Goal: Task Accomplishment & Management: Manage account settings

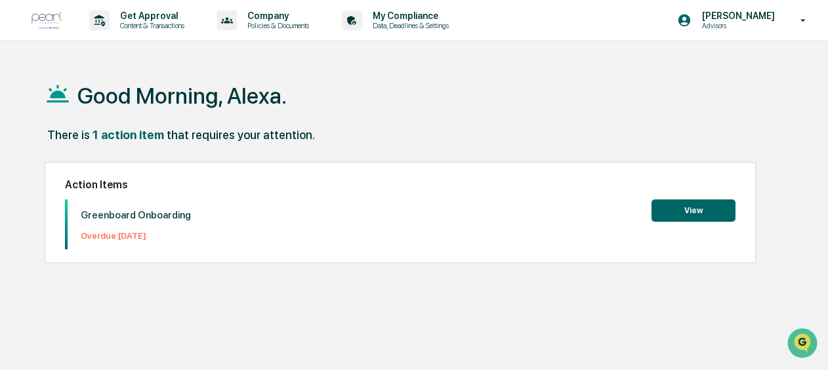
click at [727, 198] on div "Action Items Greenboard Onboarding Overdue: [DATE] View" at bounding box center [400, 212] width 711 height 101
click at [715, 206] on button "View" at bounding box center [693, 210] width 84 height 22
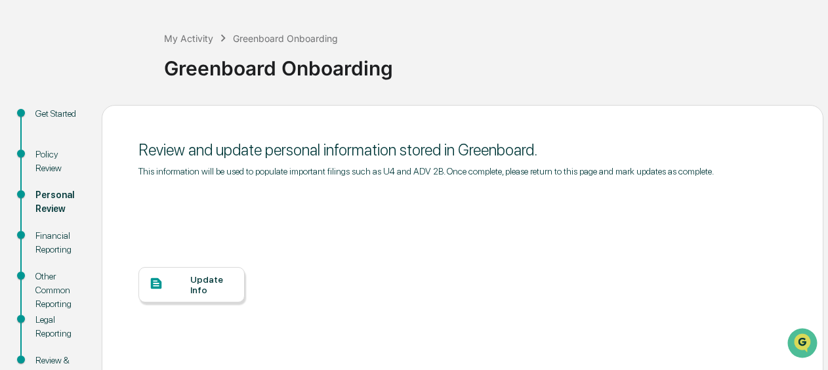
scroll to position [164, 0]
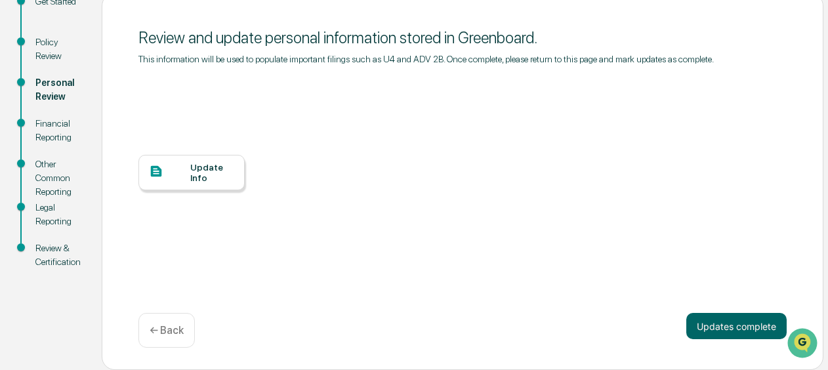
click at [211, 160] on div "Update Info" at bounding box center [191, 172] width 106 height 35
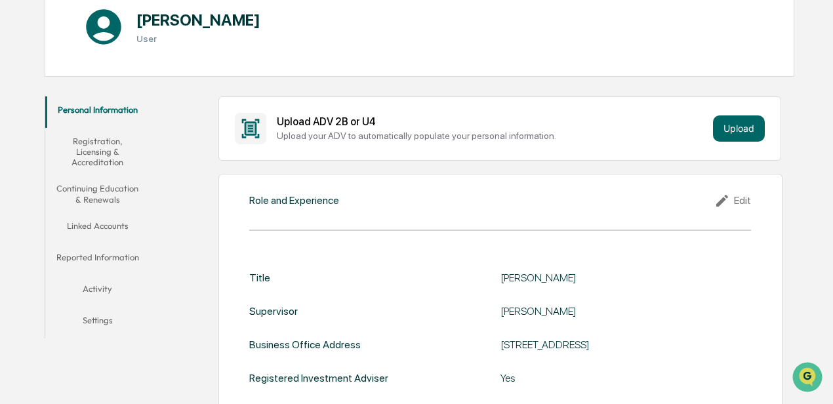
scroll to position [28, 0]
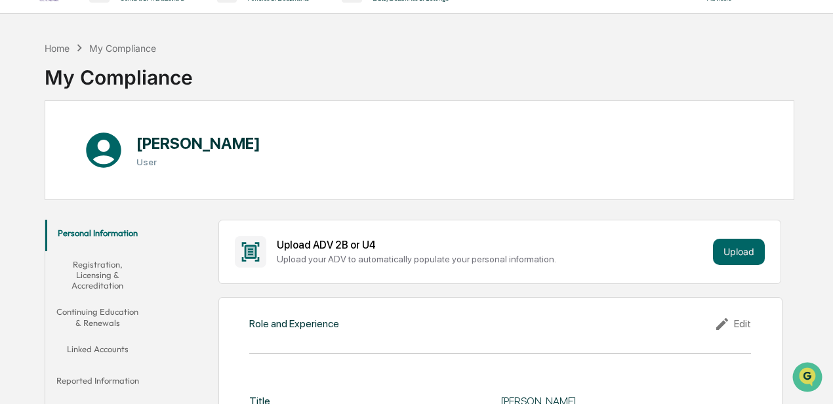
click at [117, 279] on button "Registration, Licensing & Accreditation" at bounding box center [97, 275] width 104 height 48
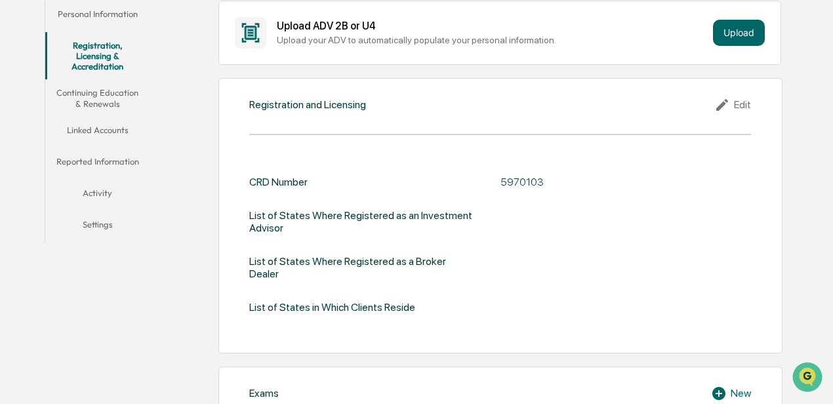
scroll to position [290, 0]
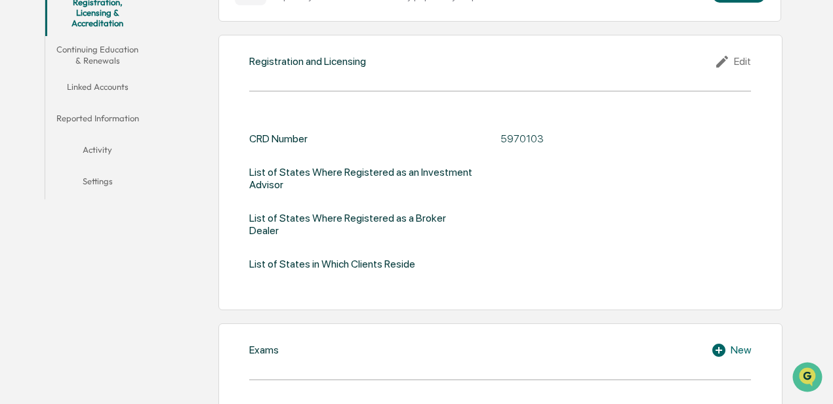
click at [451, 56] on div "Edit" at bounding box center [732, 62] width 37 height 16
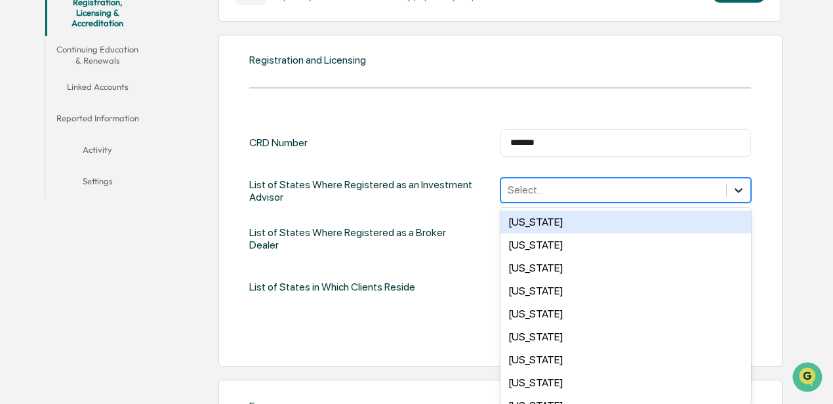
click at [451, 188] on icon at bounding box center [738, 190] width 13 height 13
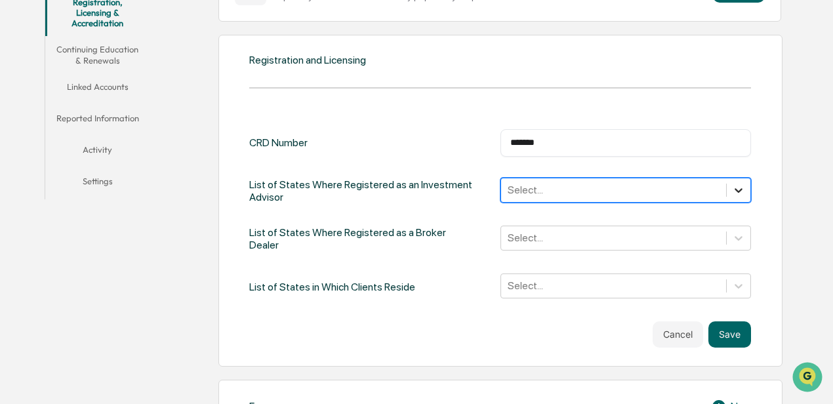
click at [451, 188] on icon at bounding box center [738, 190] width 13 height 13
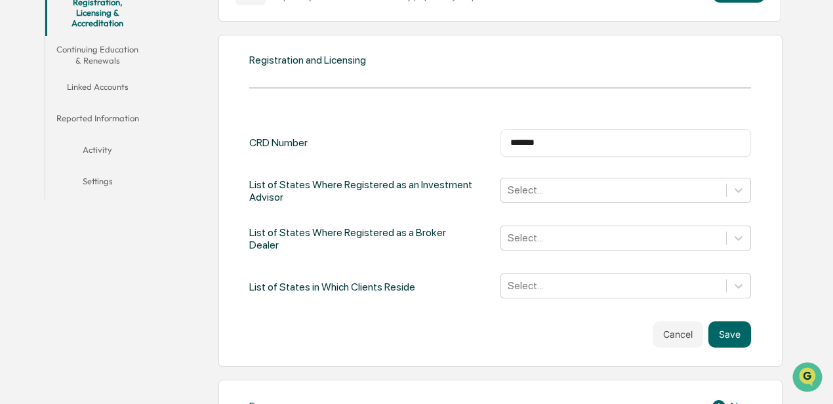
click at [451, 287] on div "Cancel Save" at bounding box center [500, 334] width 502 height 26
click at [451, 193] on icon at bounding box center [738, 190] width 13 height 13
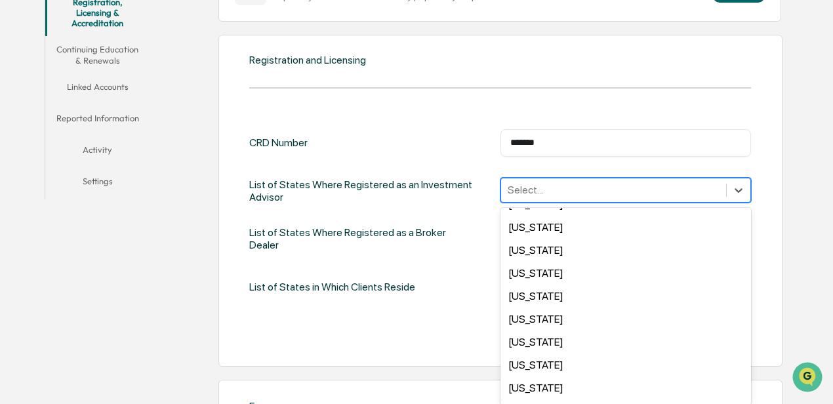
scroll to position [0, 0]
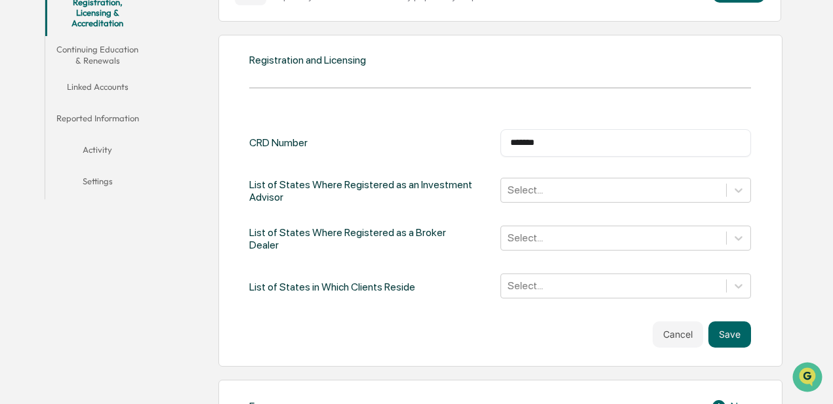
click at [451, 150] on div "Registration and Licensing CRD Number ******* ​ List of States Where Registered…" at bounding box center [500, 201] width 564 height 332
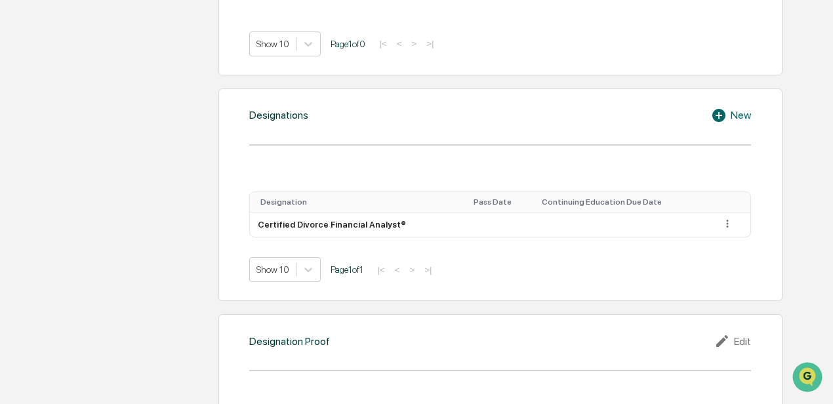
scroll to position [946, 0]
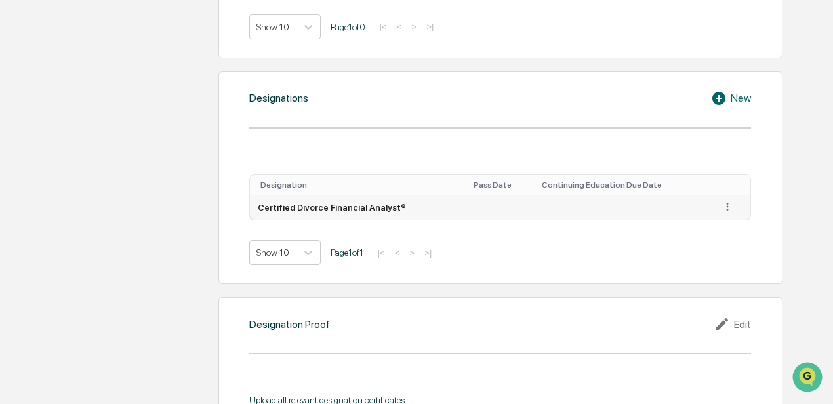
click at [451, 201] on icon at bounding box center [727, 207] width 12 height 12
click at [451, 214] on div "Edit" at bounding box center [712, 224] width 42 height 21
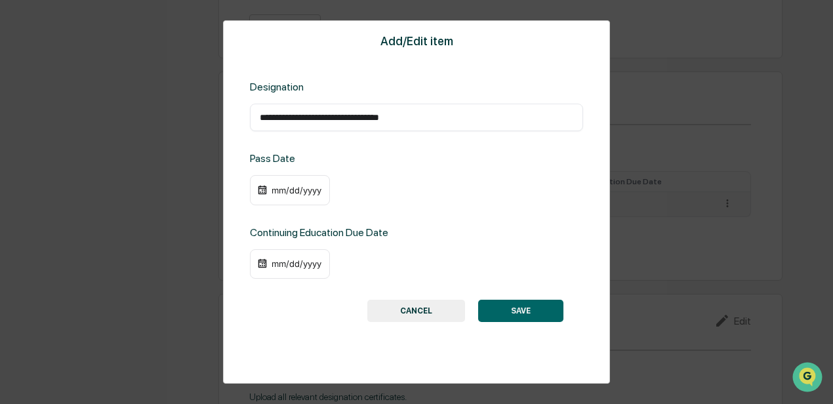
click at [279, 193] on div "mm/dd/yyyy" at bounding box center [296, 190] width 52 height 10
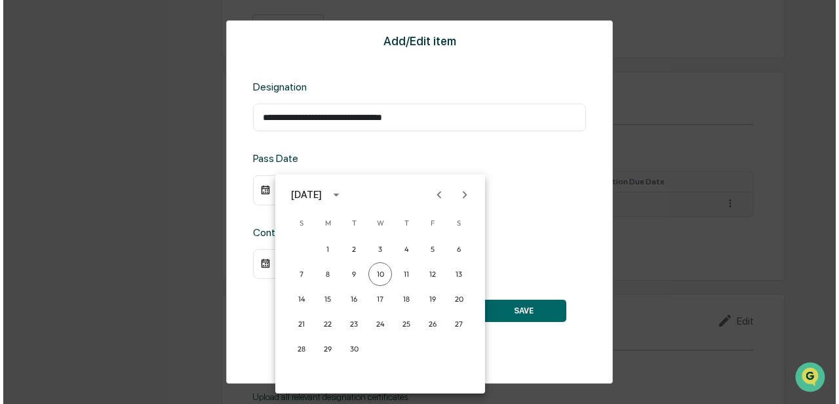
scroll to position [947, 0]
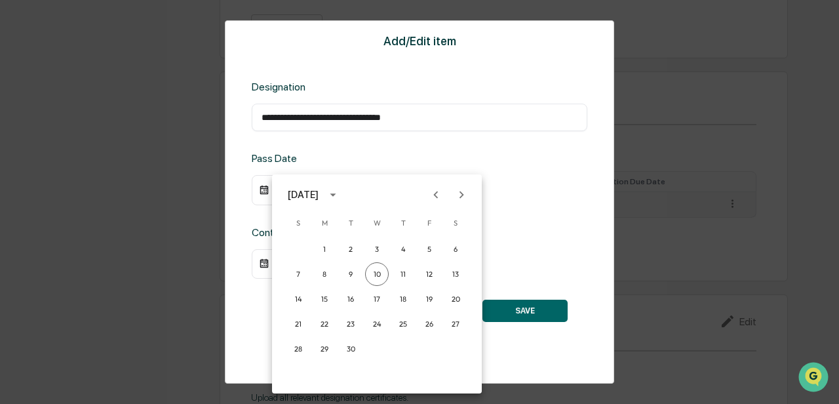
click at [319, 193] on div "[DATE]" at bounding box center [303, 195] width 31 height 14
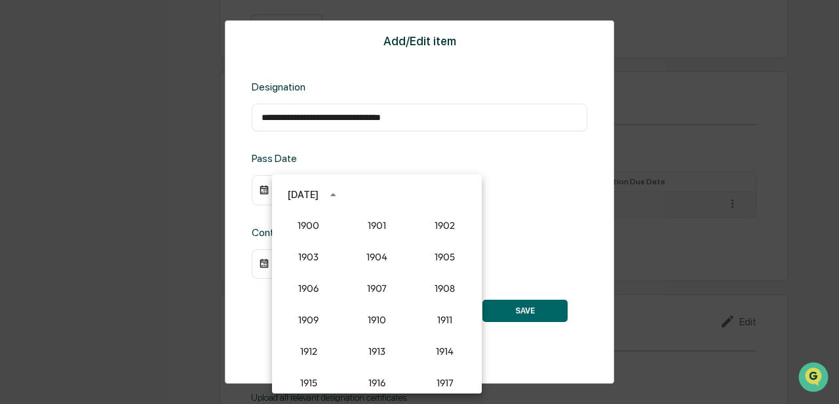
scroll to position [1215, 0]
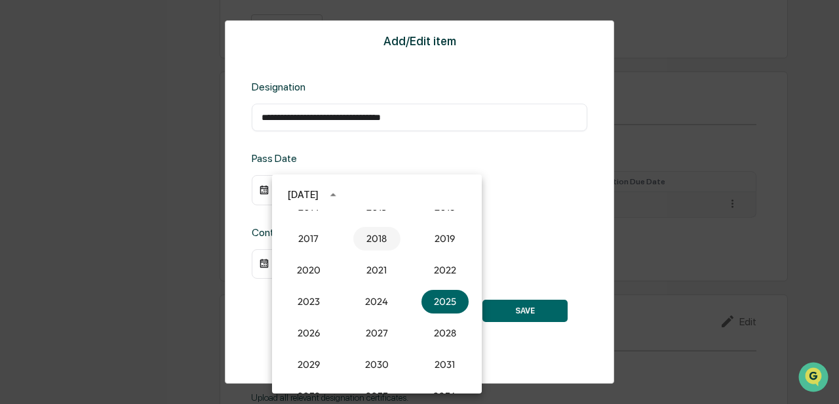
click at [366, 232] on button "2018" at bounding box center [376, 239] width 47 height 24
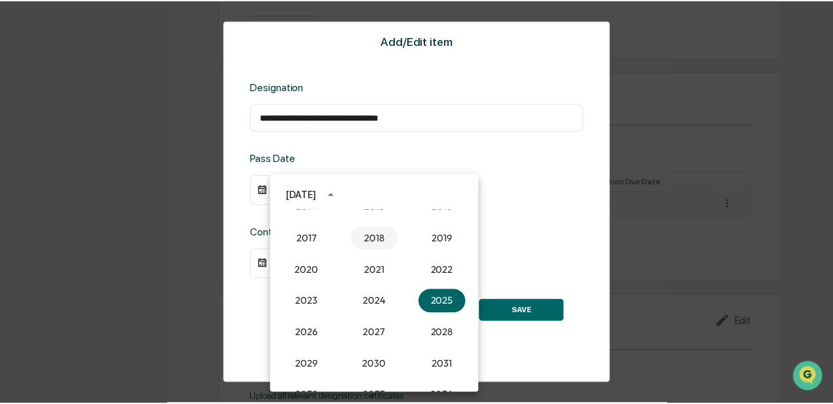
scroll to position [946, 0]
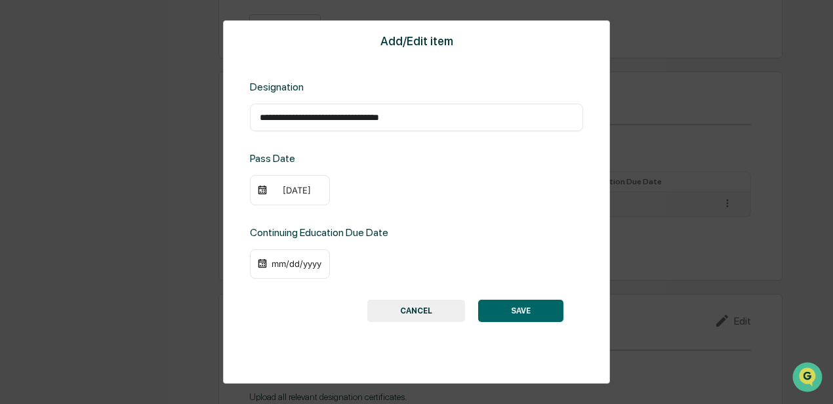
click at [280, 191] on div "[DATE]" at bounding box center [296, 190] width 52 height 10
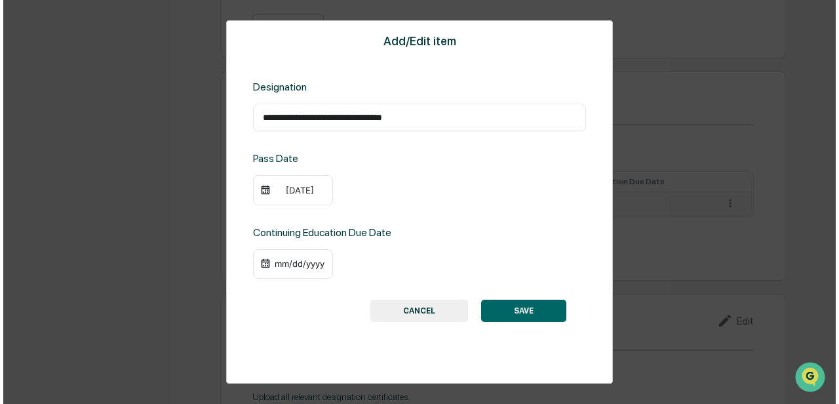
scroll to position [947, 0]
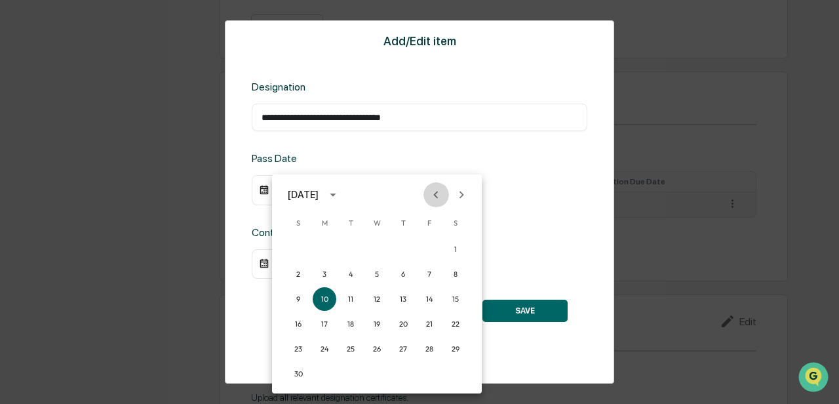
click at [428, 191] on button "Previous month" at bounding box center [436, 194] width 25 height 25
click at [319, 199] on div "[DATE]" at bounding box center [303, 195] width 31 height 14
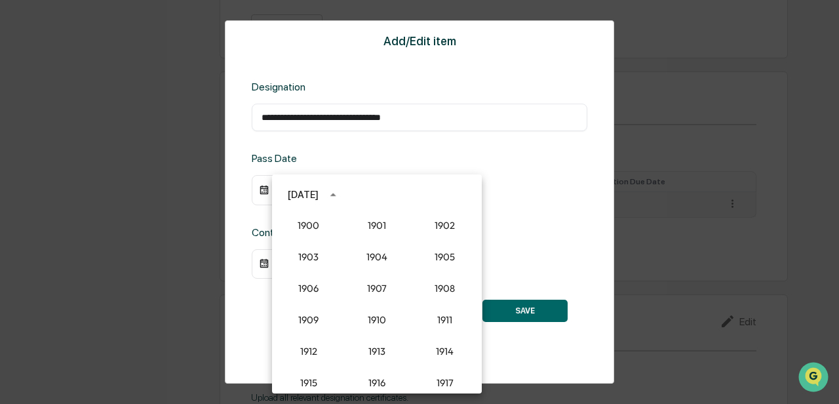
scroll to position [1152, 0]
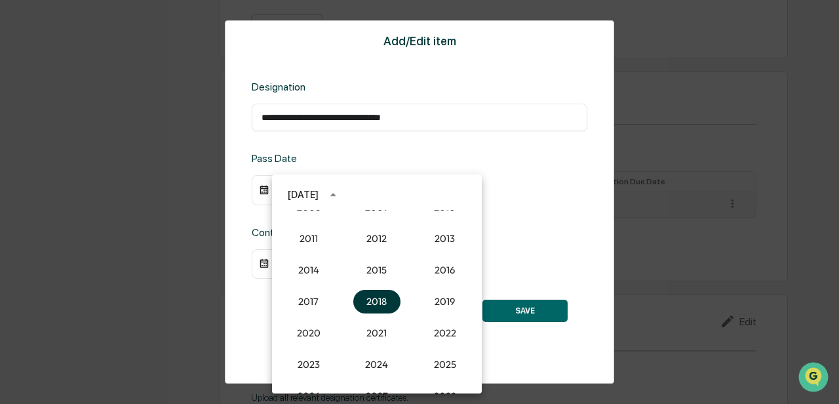
click at [373, 287] on button "2018" at bounding box center [376, 302] width 47 height 24
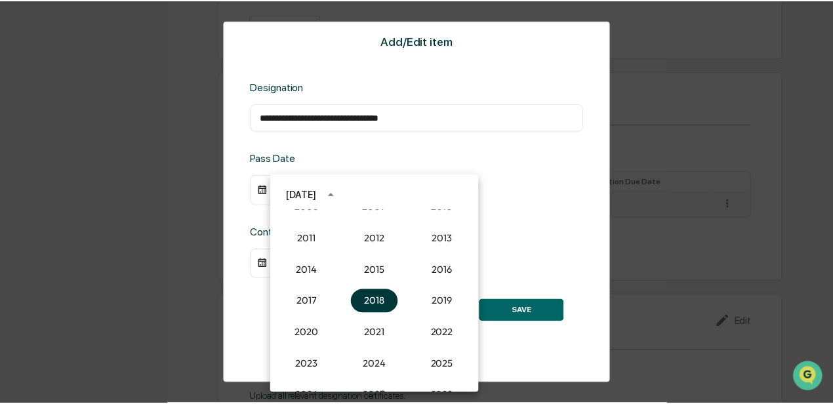
scroll to position [946, 0]
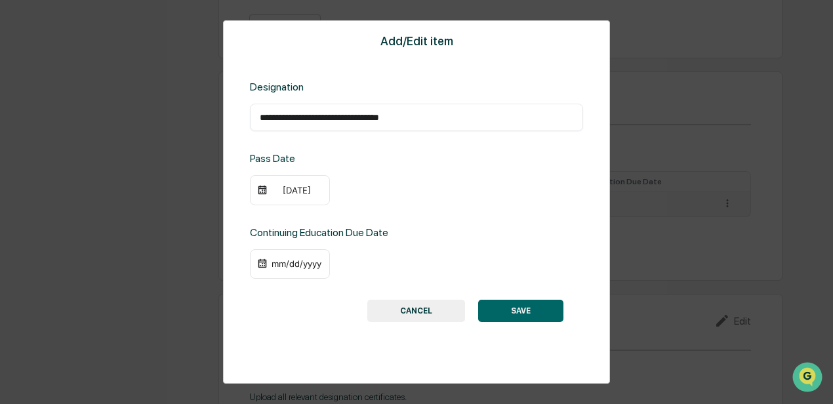
click at [285, 191] on div "[DATE]" at bounding box center [296, 190] width 52 height 10
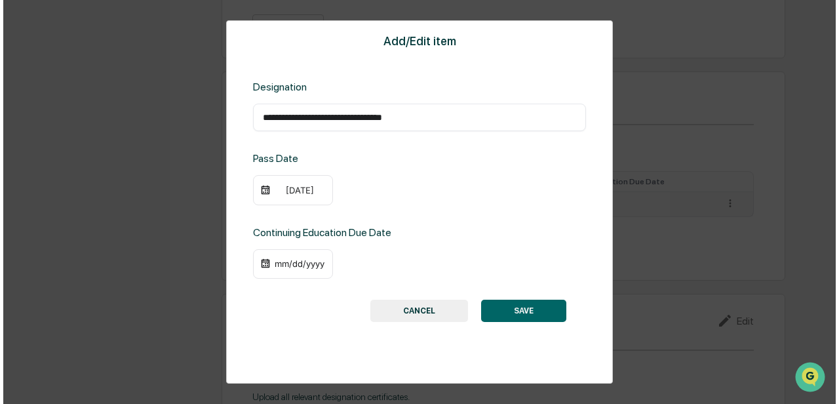
scroll to position [947, 0]
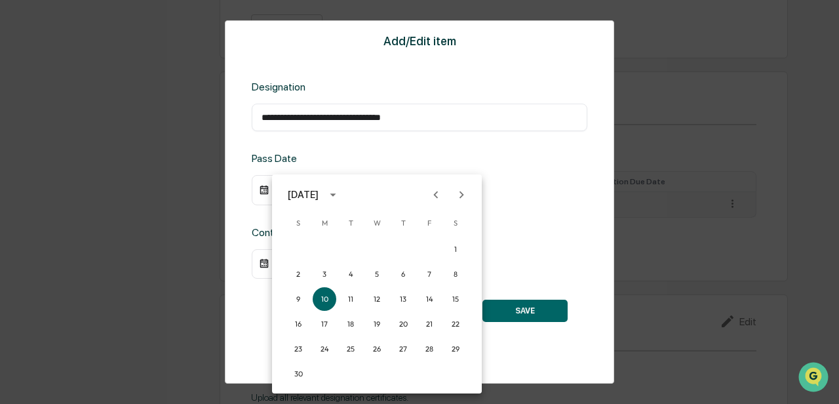
click at [319, 193] on div "[DATE]" at bounding box center [303, 195] width 31 height 14
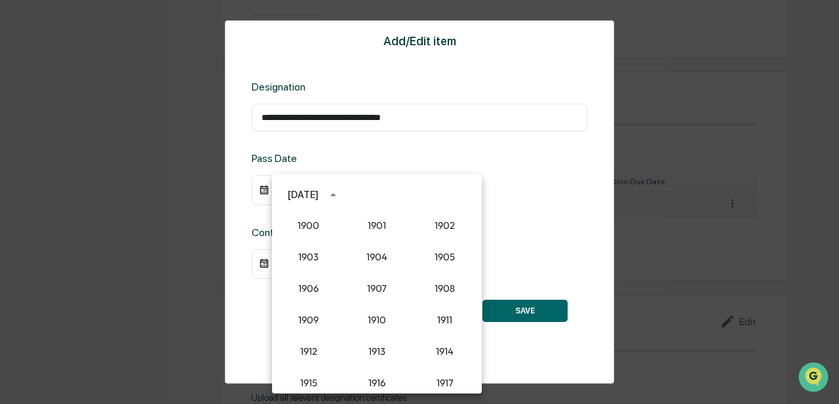
scroll to position [1152, 0]
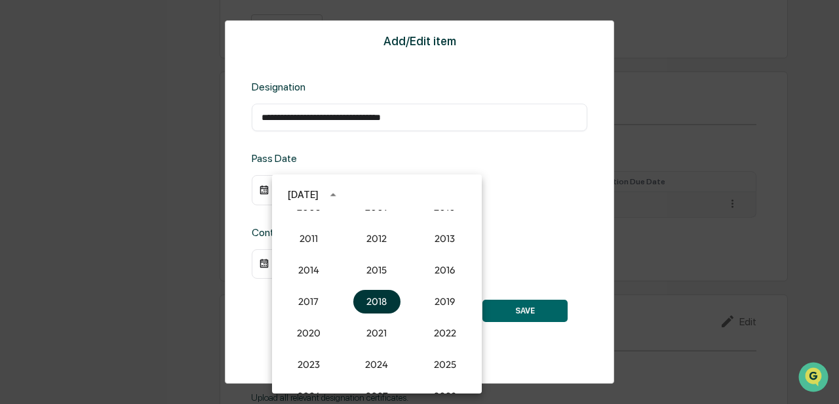
click at [362, 287] on button "2018" at bounding box center [376, 302] width 47 height 24
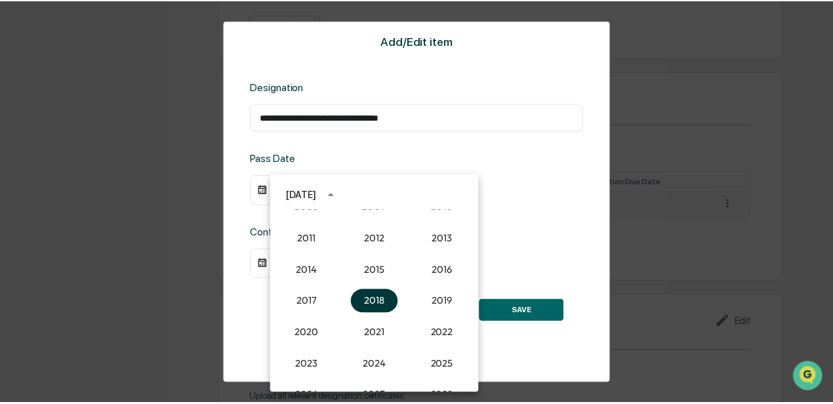
scroll to position [946, 0]
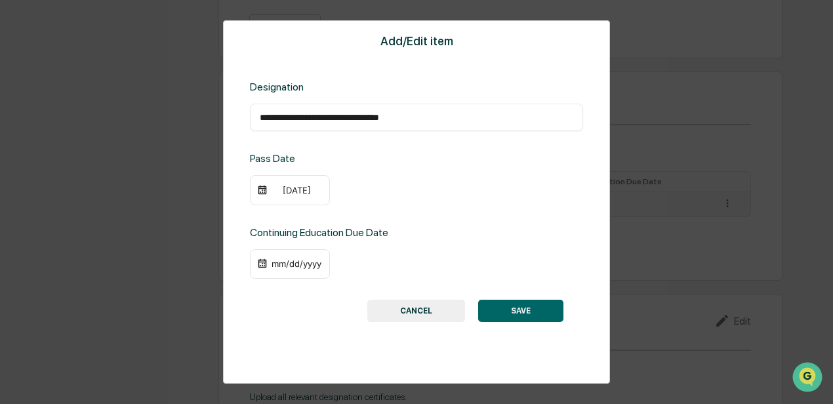
click at [289, 188] on div "[DATE]" at bounding box center [296, 190] width 52 height 10
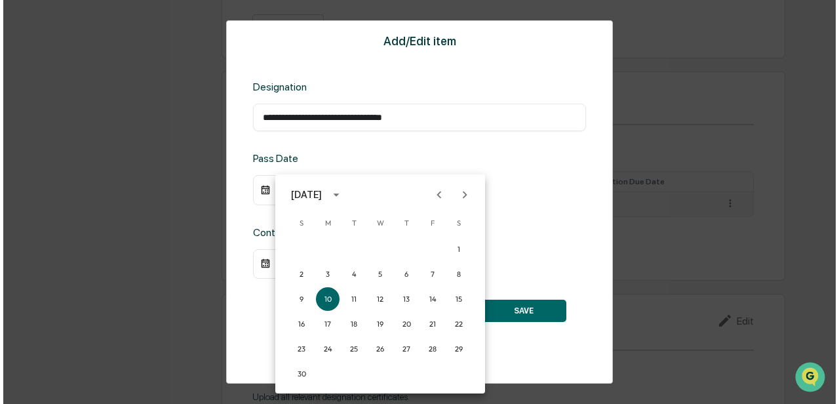
scroll to position [947, 0]
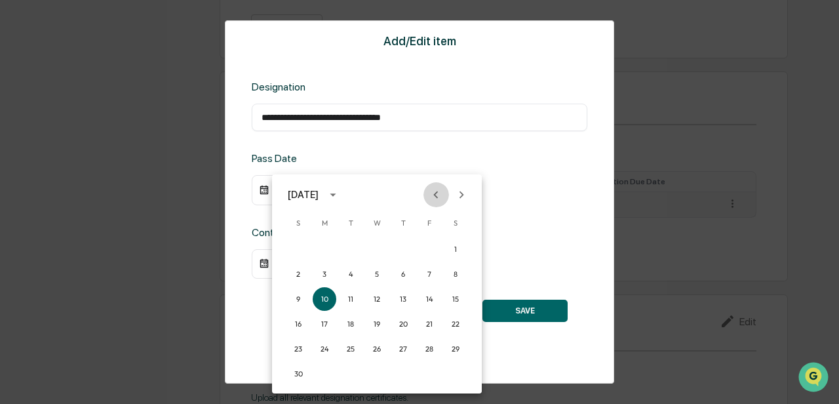
click at [435, 194] on icon "Previous month" at bounding box center [436, 194] width 5 height 7
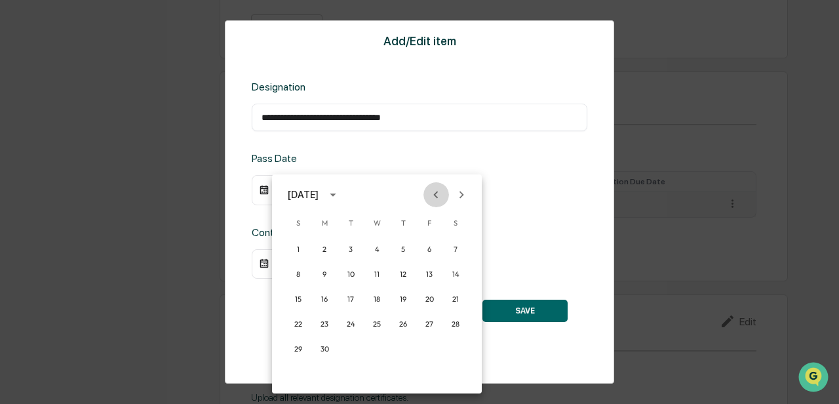
click at [435, 194] on icon "Previous month" at bounding box center [436, 194] width 5 height 7
click at [405, 270] on button "8" at bounding box center [404, 274] width 24 height 24
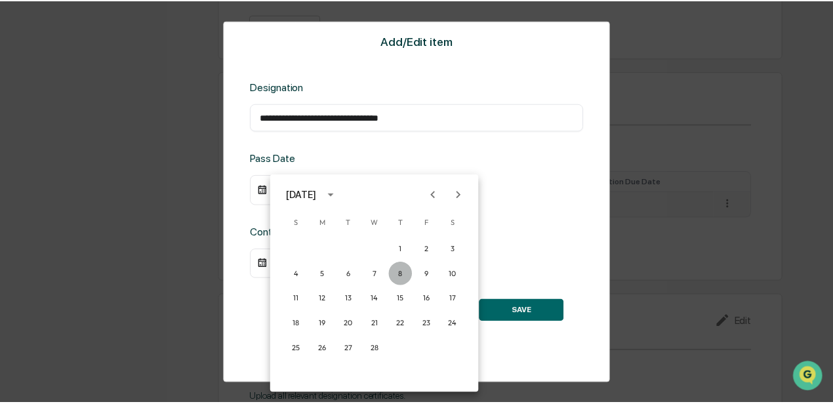
scroll to position [946, 0]
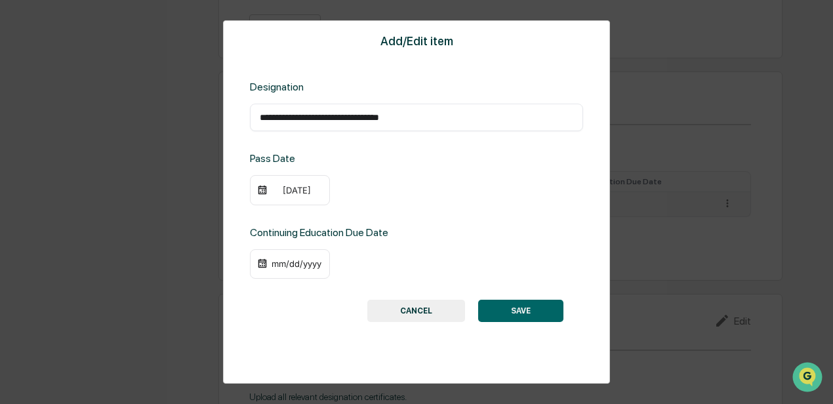
click at [289, 263] on div "mm/dd/yyyy" at bounding box center [296, 263] width 52 height 10
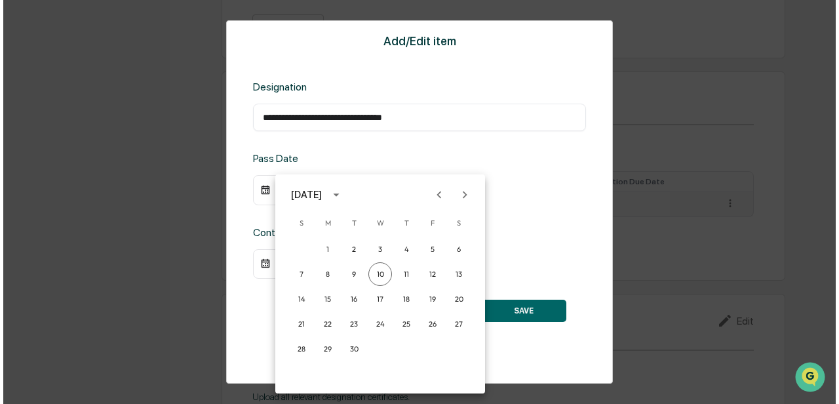
scroll to position [947, 0]
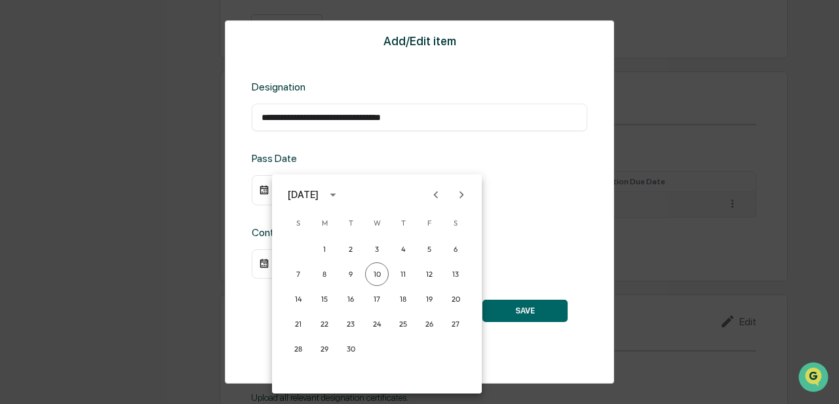
click at [451, 199] on icon "Next month" at bounding box center [461, 195] width 14 height 14
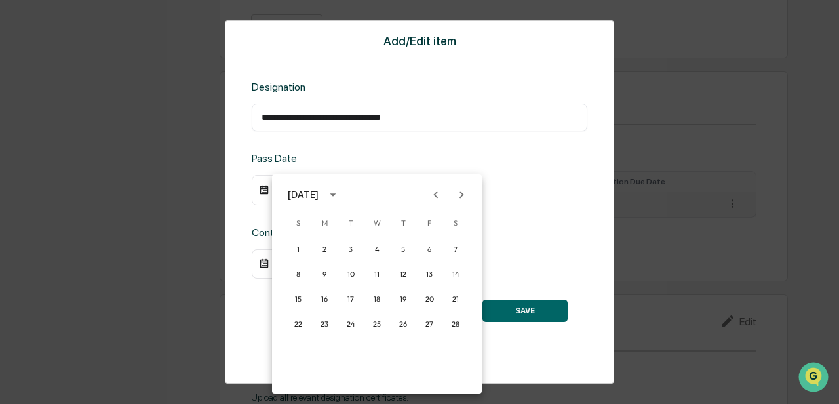
click at [451, 199] on icon "Next month" at bounding box center [461, 195] width 14 height 14
click at [432, 198] on icon "Previous month" at bounding box center [436, 195] width 14 height 14
click at [302, 250] on button "1" at bounding box center [299, 249] width 24 height 24
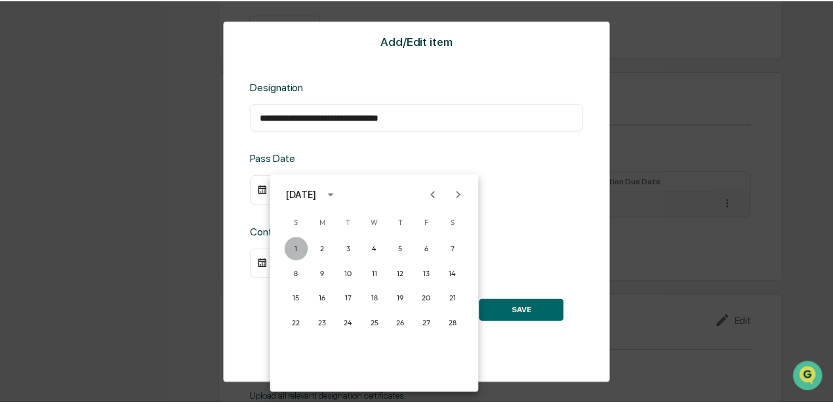
scroll to position [946, 0]
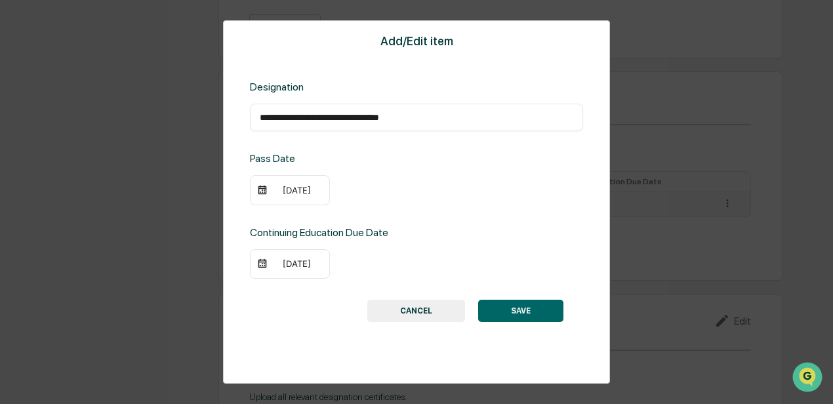
click at [451, 287] on button "SAVE" at bounding box center [520, 311] width 85 height 22
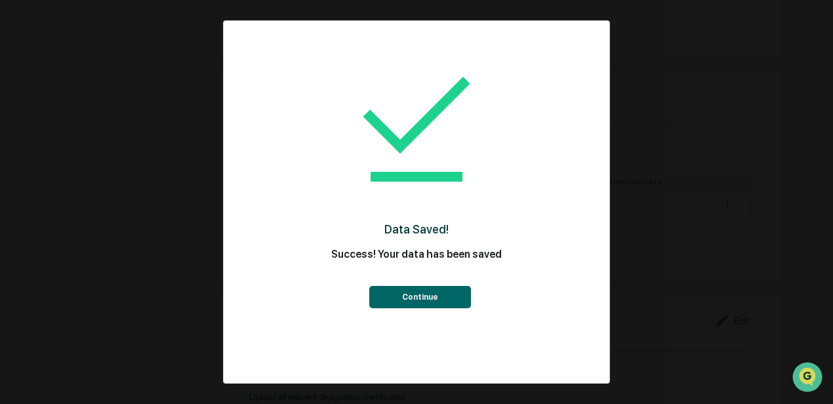
click at [439, 287] on button "Continue" at bounding box center [420, 297] width 102 height 22
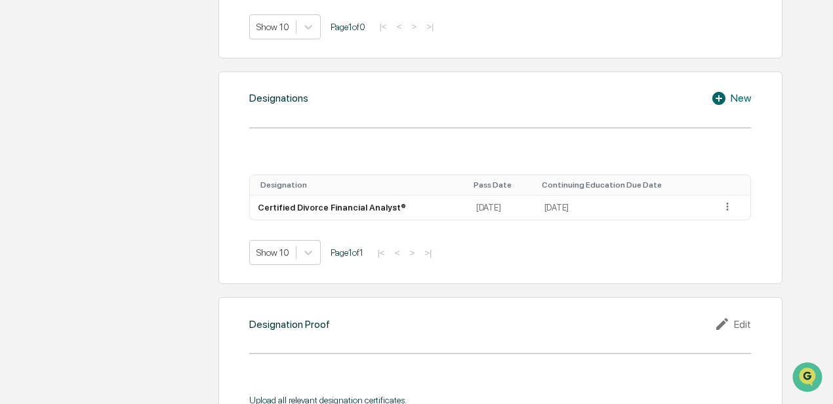
click at [451, 90] on div "New" at bounding box center [731, 98] width 40 height 16
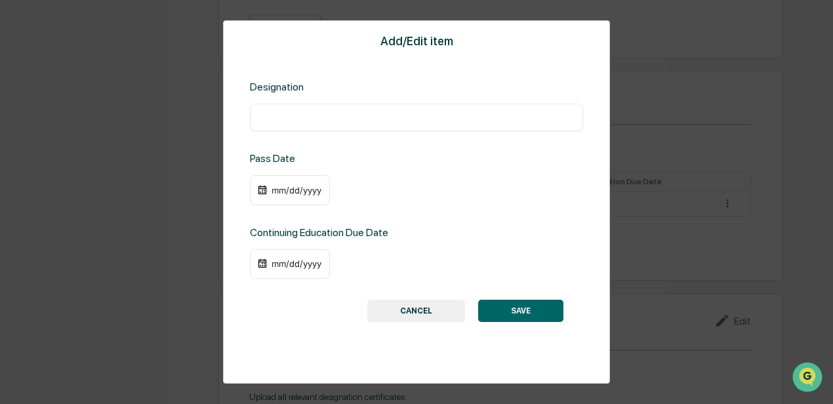
click at [451, 131] on div "​" at bounding box center [416, 118] width 333 height 28
click at [449, 123] on input "text" at bounding box center [416, 117] width 313 height 13
type input "*"
type input "**********"
click at [451, 287] on button "SAVE" at bounding box center [520, 311] width 85 height 22
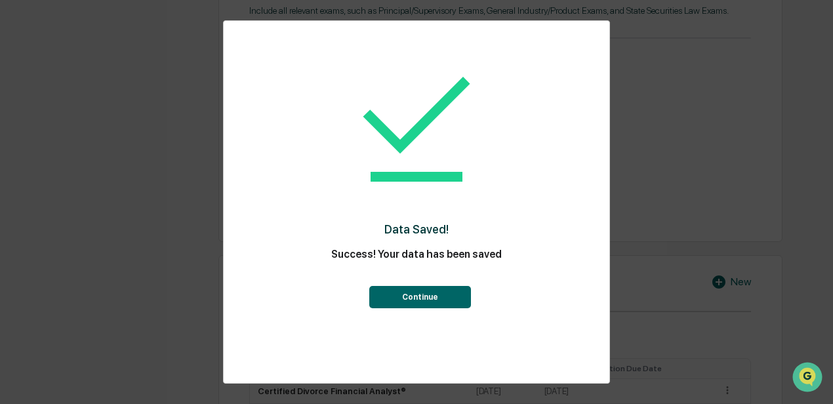
scroll to position [749, 0]
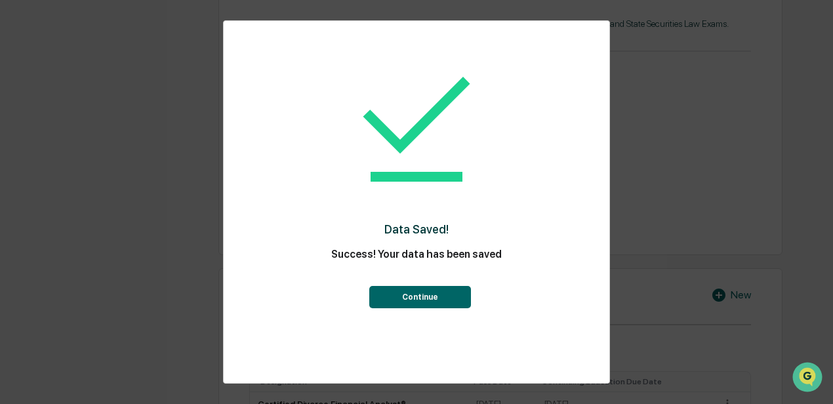
click at [442, 287] on button "Continue" at bounding box center [420, 297] width 102 height 22
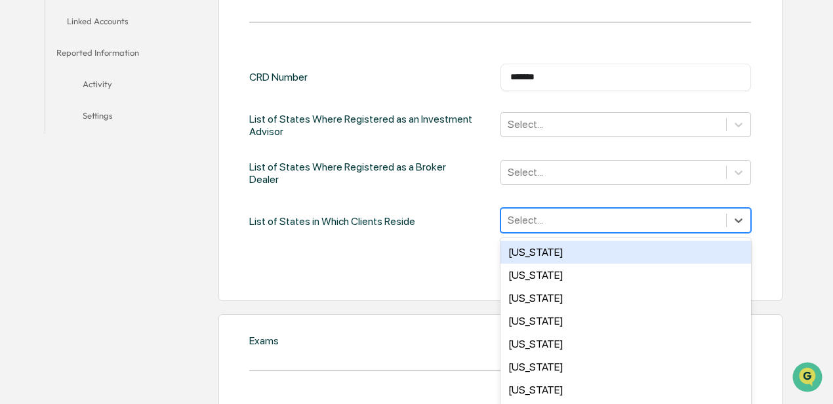
scroll to position [390, 0]
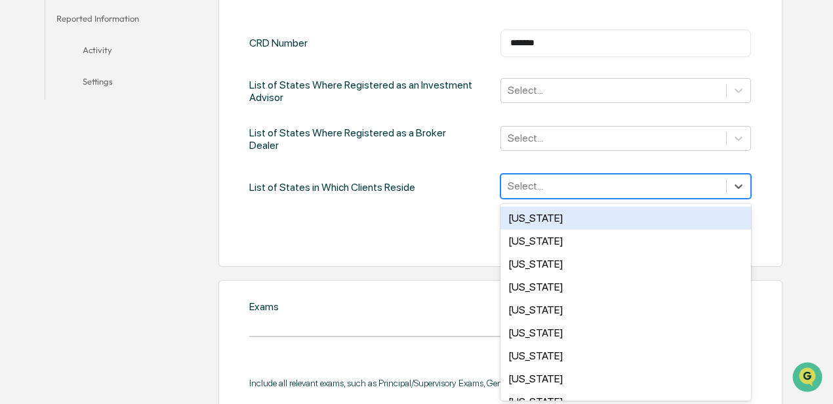
click at [451, 199] on div "50 results available. Use Up and Down to choose options, press Enter to select …" at bounding box center [625, 186] width 251 height 25
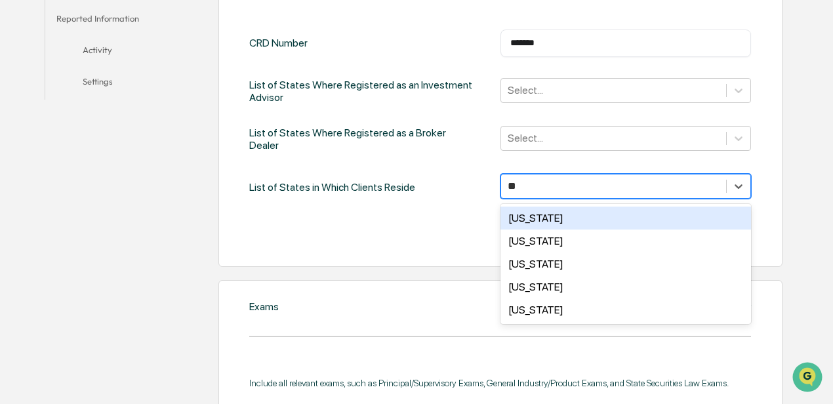
type input "***"
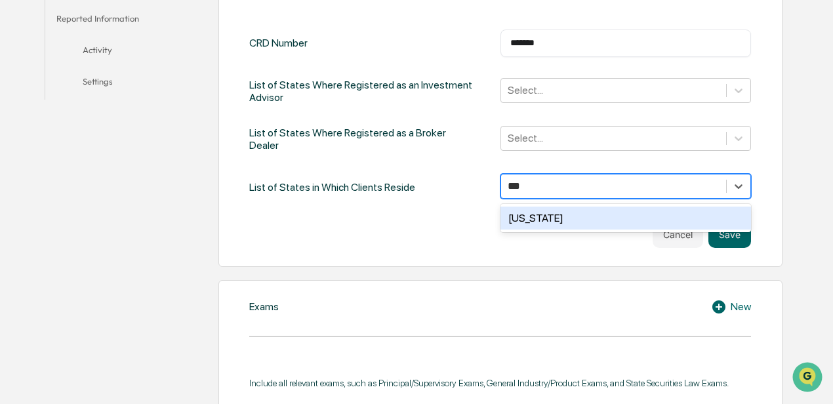
click at [451, 220] on div "[US_STATE]" at bounding box center [625, 218] width 251 height 23
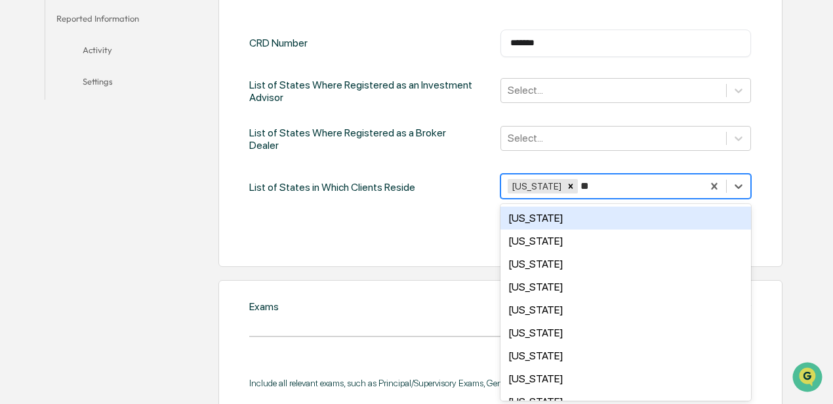
type input "***"
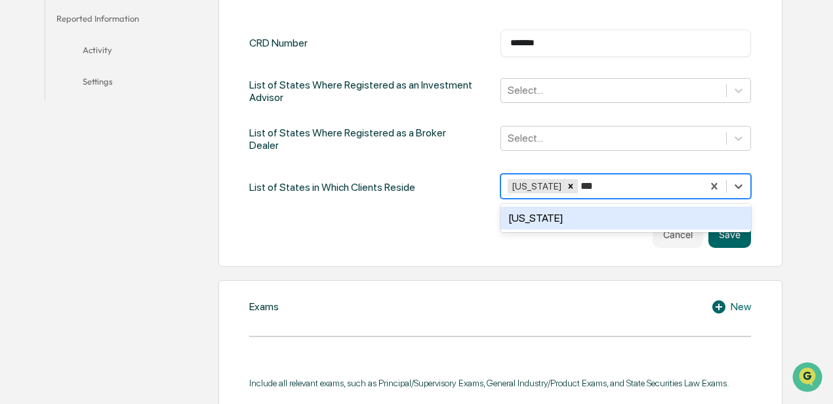
click at [451, 220] on div "[US_STATE]" at bounding box center [625, 218] width 251 height 23
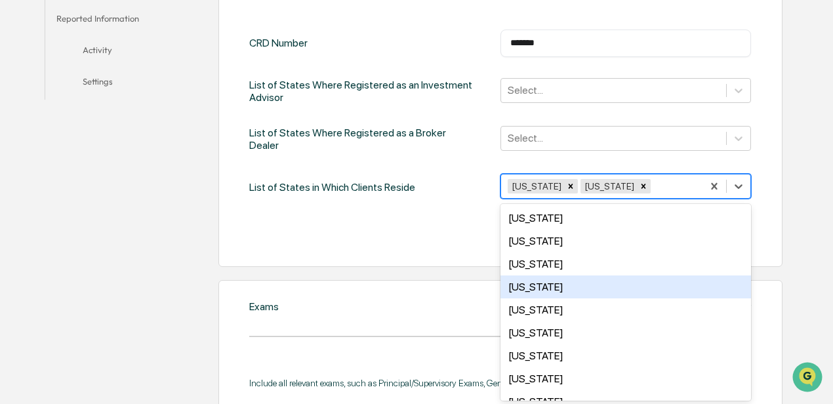
drag, startPoint x: 414, startPoint y: 228, endPoint x: 415, endPoint y: 235, distance: 7.2
click at [414, 231] on div "Cancel Save" at bounding box center [500, 235] width 502 height 26
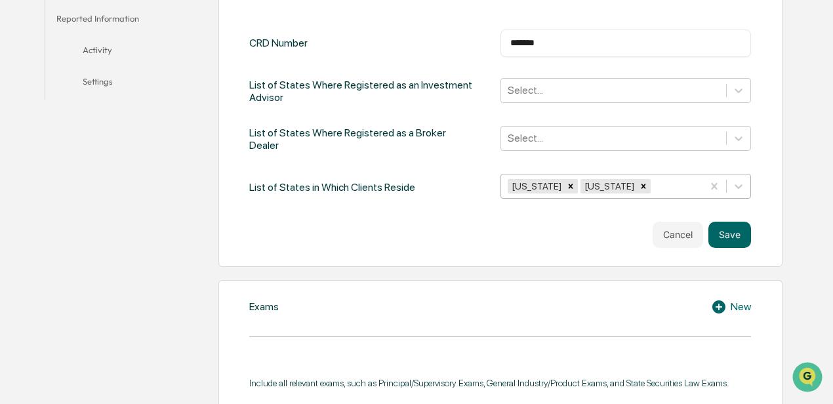
click at [451, 180] on div at bounding box center [674, 185] width 43 height 15
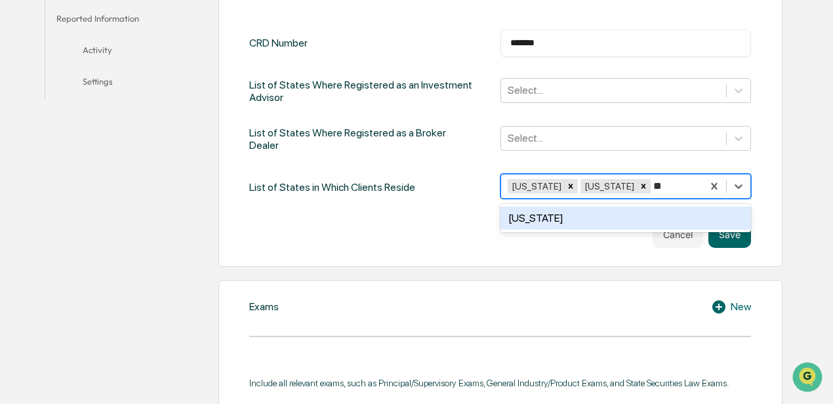
type input "***"
click at [451, 216] on div "[US_STATE]" at bounding box center [625, 218] width 251 height 23
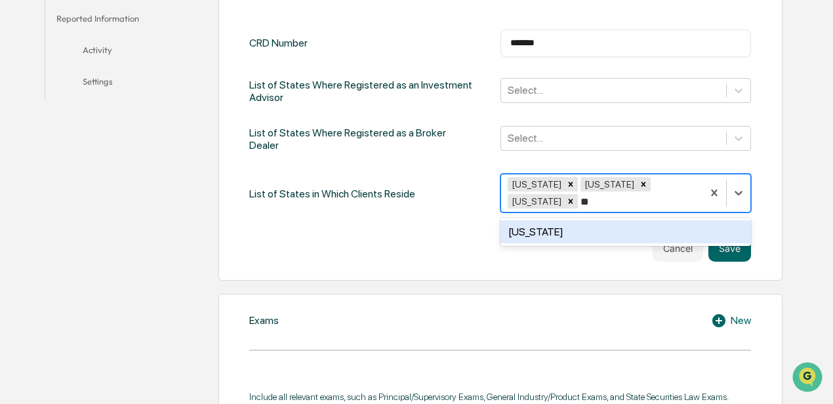
type input "***"
click at [451, 220] on div "[US_STATE]" at bounding box center [625, 231] width 251 height 23
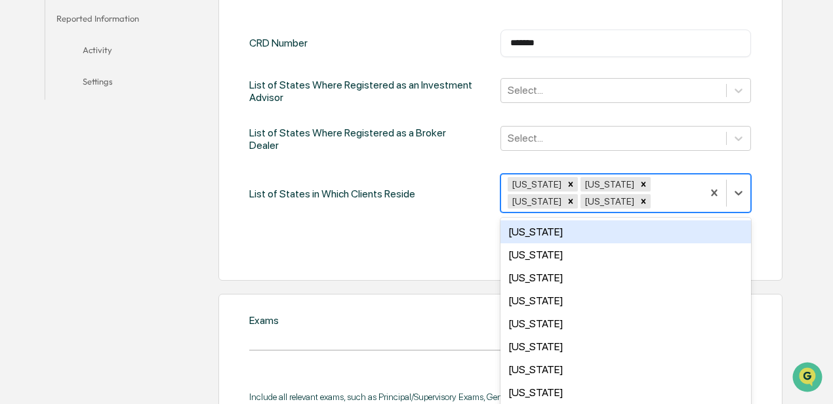
click at [446, 228] on div "CRD Number ******* ​ List of States Where Registered as an Investment Advisor S…" at bounding box center [500, 146] width 502 height 232
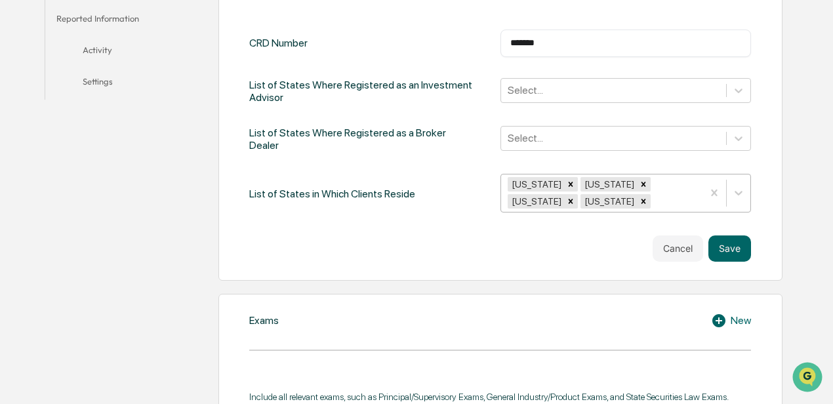
scroll to position [403, 0]
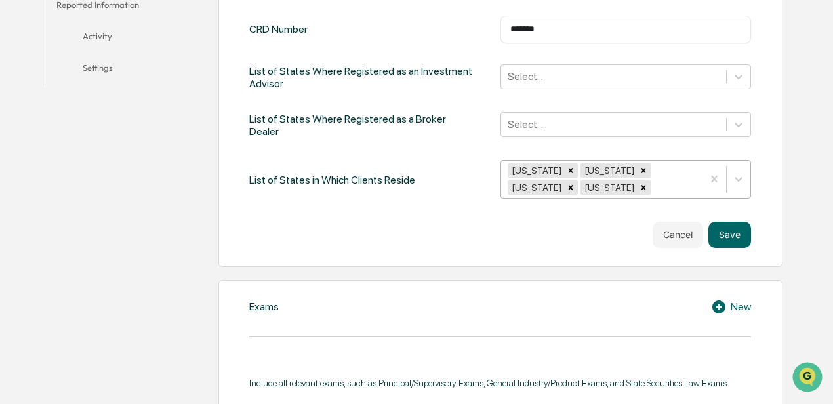
click at [451, 199] on div "[US_STATE] [US_STATE] [US_STATE] [US_STATE]" at bounding box center [625, 179] width 251 height 39
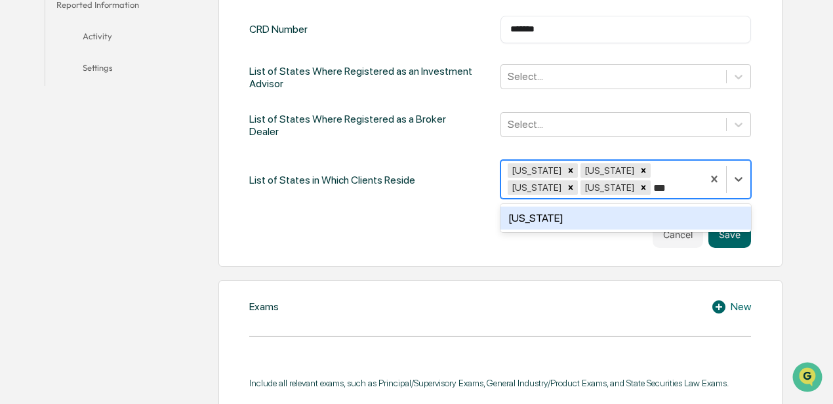
type input "****"
click at [451, 214] on div "[US_STATE]" at bounding box center [625, 218] width 251 height 23
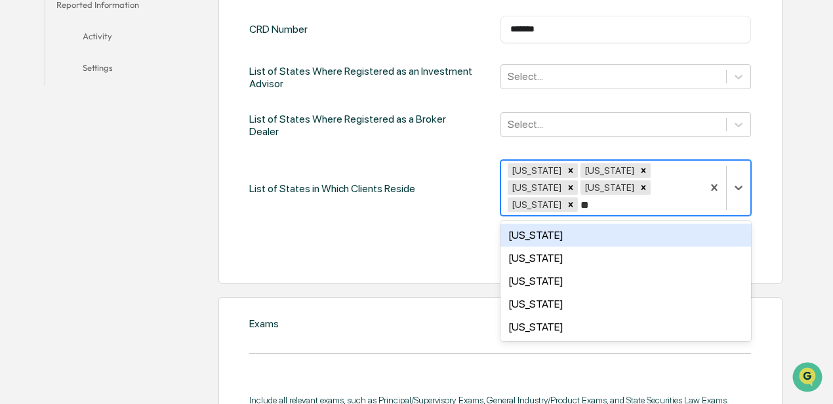
type input "***"
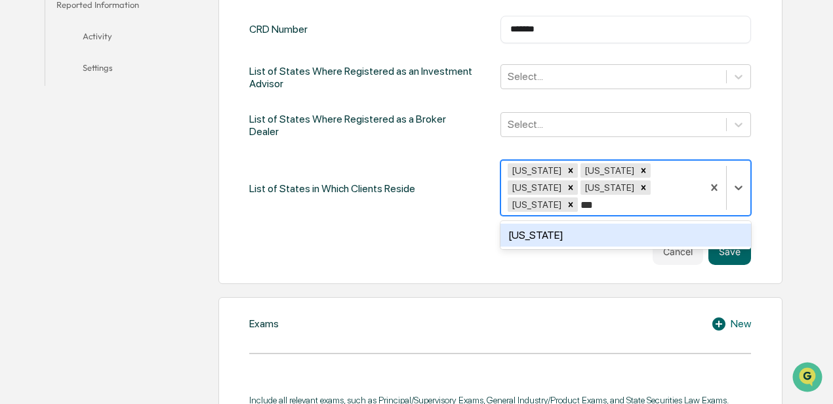
click at [451, 224] on div "[US_STATE]" at bounding box center [625, 235] width 251 height 23
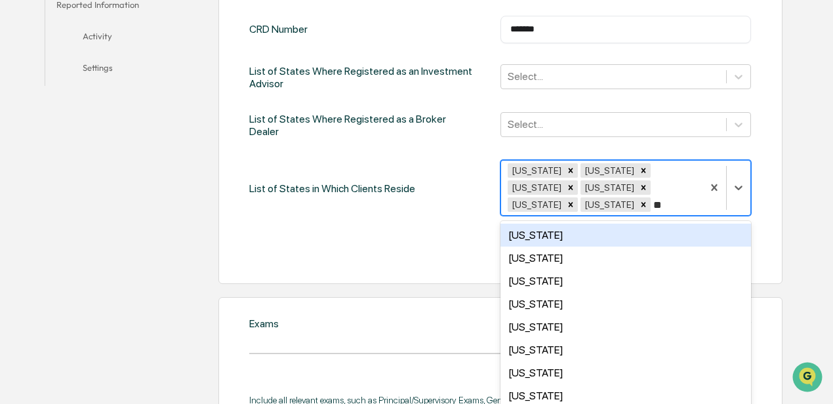
type input "***"
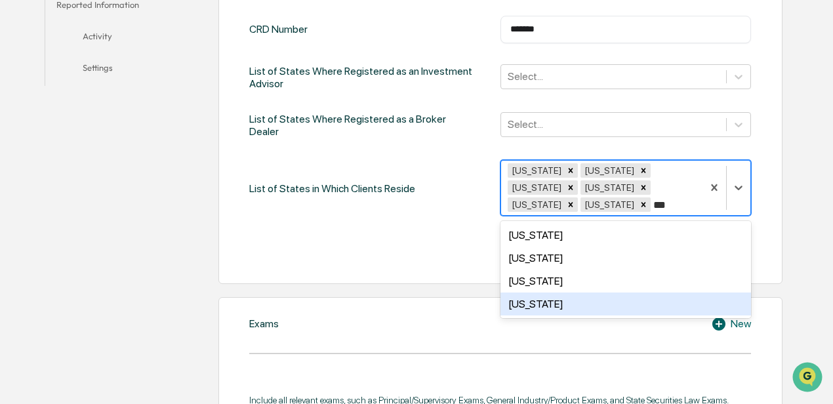
click at [451, 287] on div "[US_STATE]" at bounding box center [625, 303] width 251 height 23
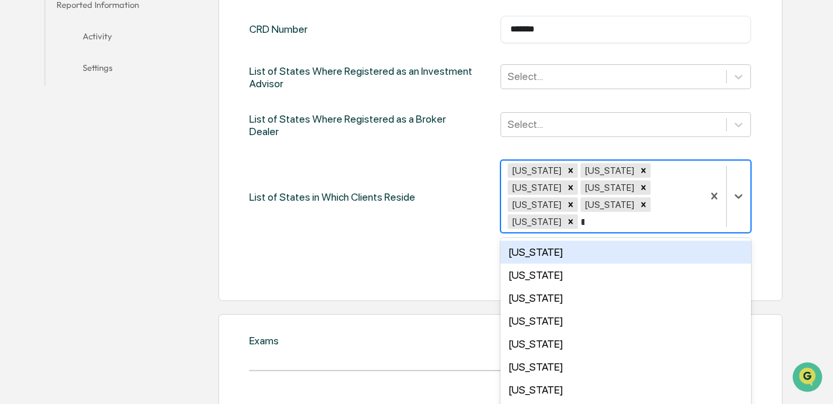
type input "***"
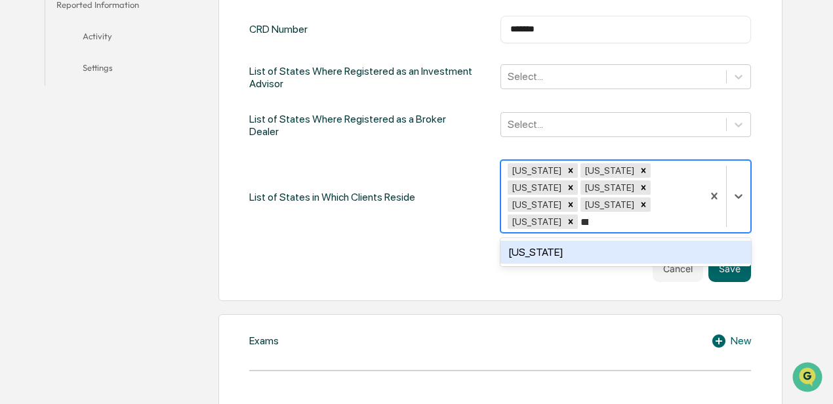
click at [451, 241] on div "[US_STATE]" at bounding box center [625, 252] width 251 height 23
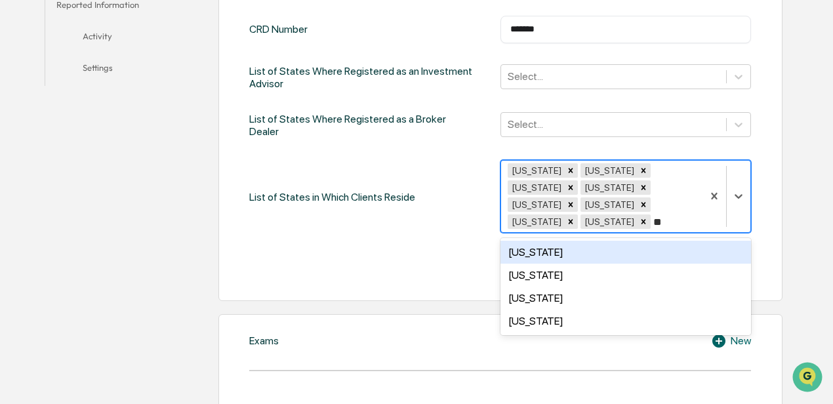
type input "***"
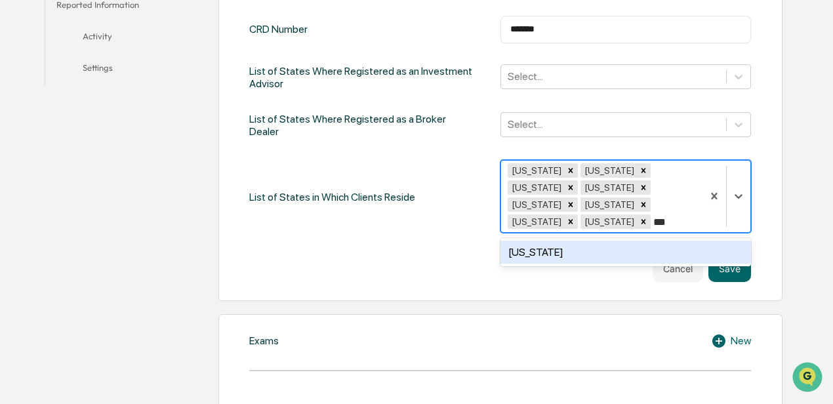
click at [451, 243] on div "[US_STATE]" at bounding box center [625, 252] width 251 height 23
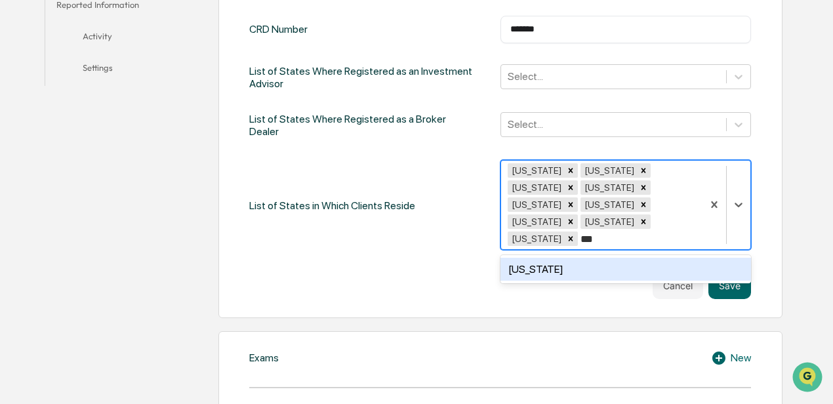
type input "****"
click at [451, 258] on div "[US_STATE]" at bounding box center [625, 269] width 251 height 23
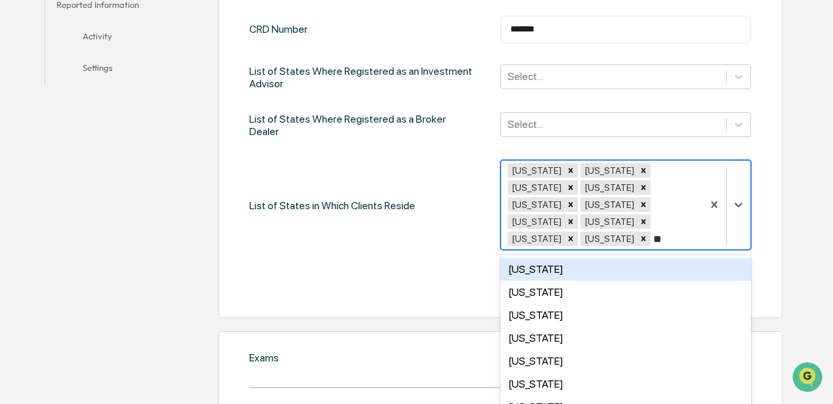
type input "***"
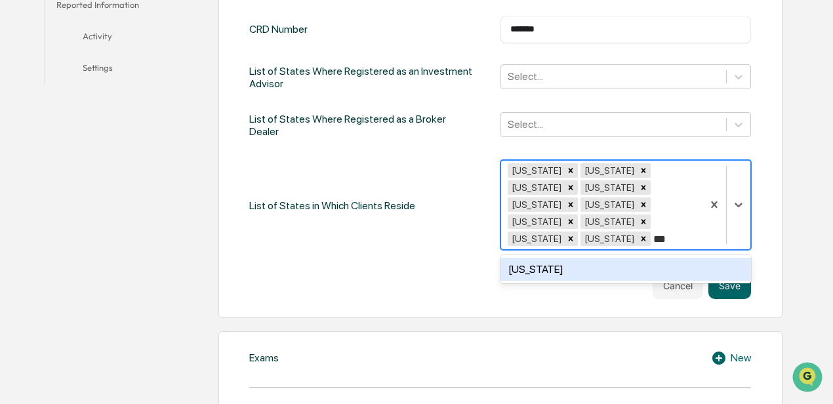
click at [451, 258] on div "[US_STATE]" at bounding box center [625, 269] width 251 height 23
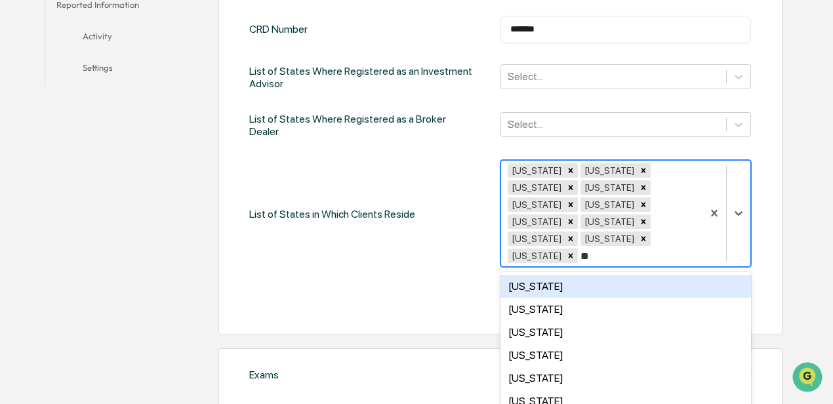
type input "***"
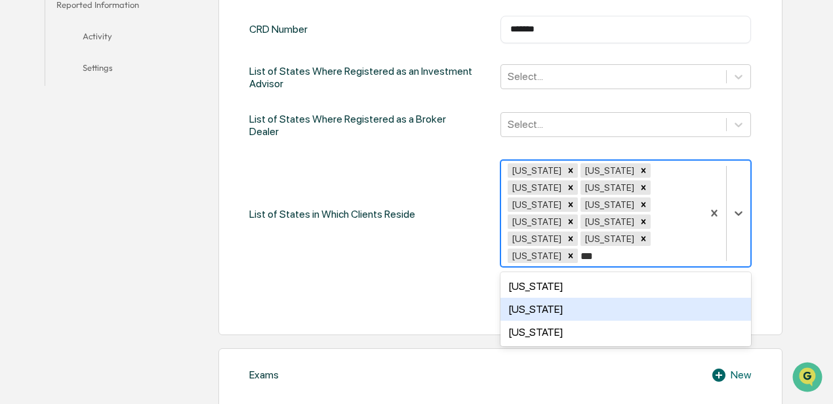
click at [451, 287] on div "[US_STATE]" at bounding box center [625, 309] width 251 height 23
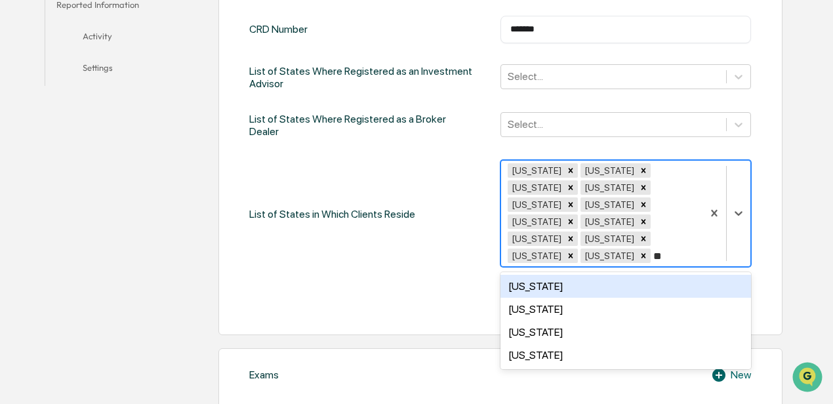
type input "***"
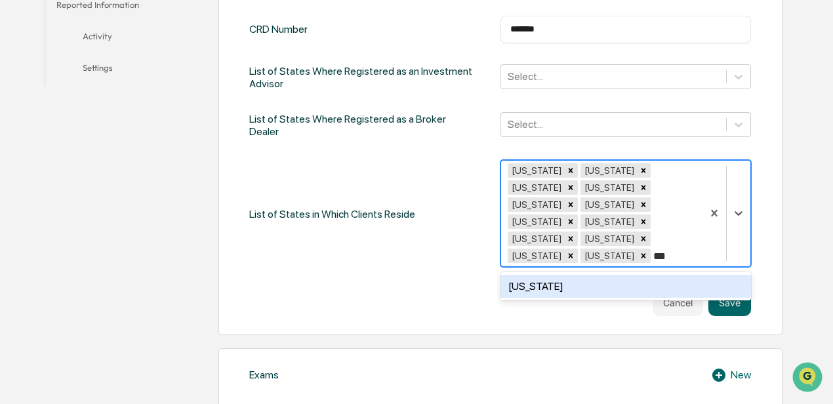
click at [451, 275] on div "[US_STATE]" at bounding box center [625, 286] width 251 height 23
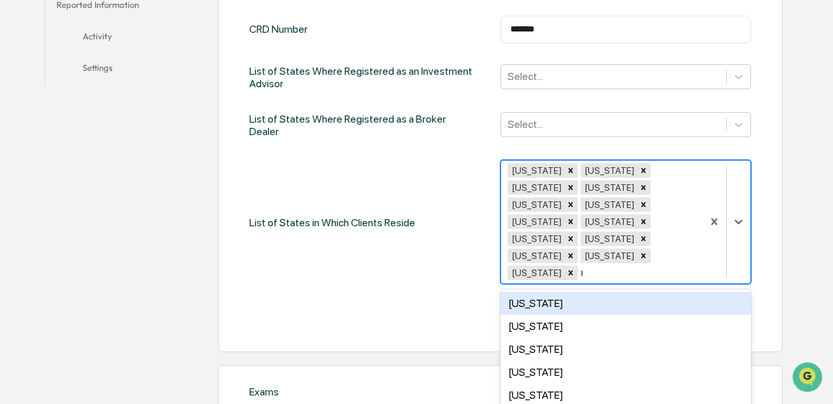
type input "**"
click at [451, 287] on div "[US_STATE]" at bounding box center [625, 303] width 251 height 23
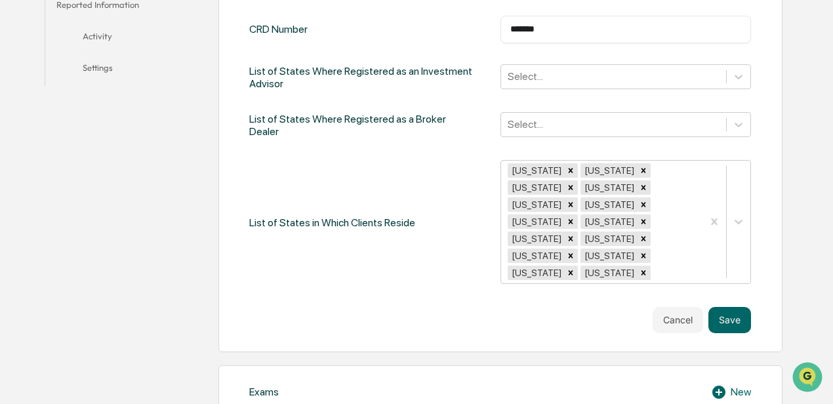
click at [441, 287] on div "Cancel Save" at bounding box center [500, 320] width 502 height 26
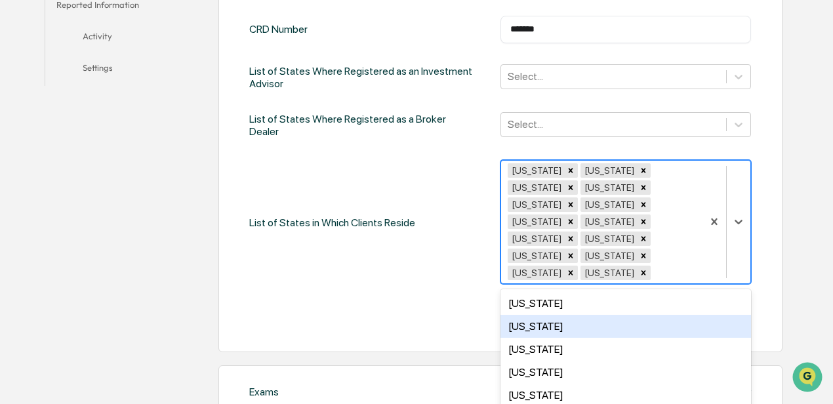
scroll to position [456, 0]
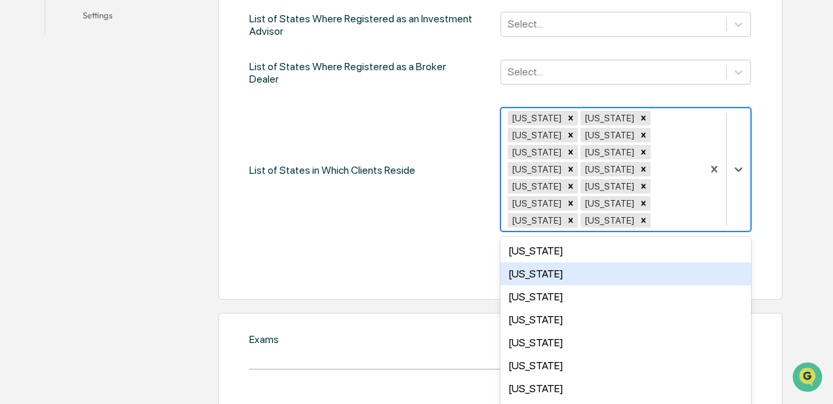
click at [451, 231] on div "36 results available. Use Up and Down to choose options, press Enter to select …" at bounding box center [625, 170] width 251 height 124
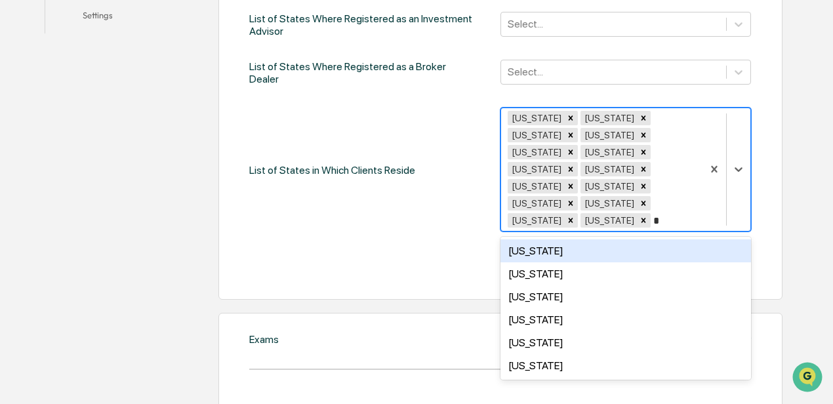
type input "**"
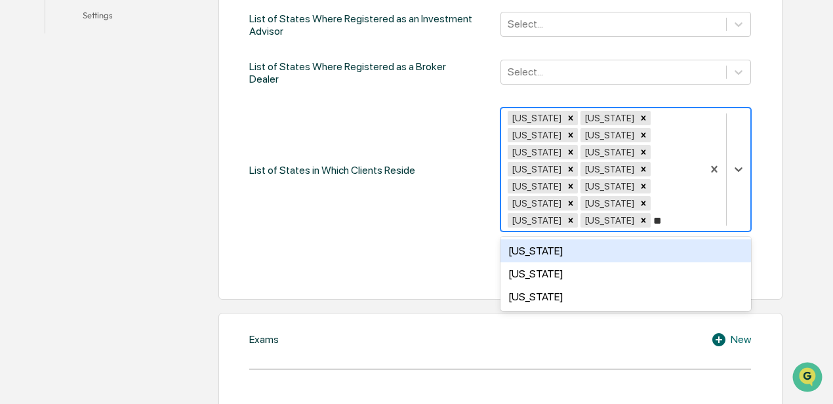
click at [451, 239] on div "[US_STATE]" at bounding box center [625, 250] width 251 height 23
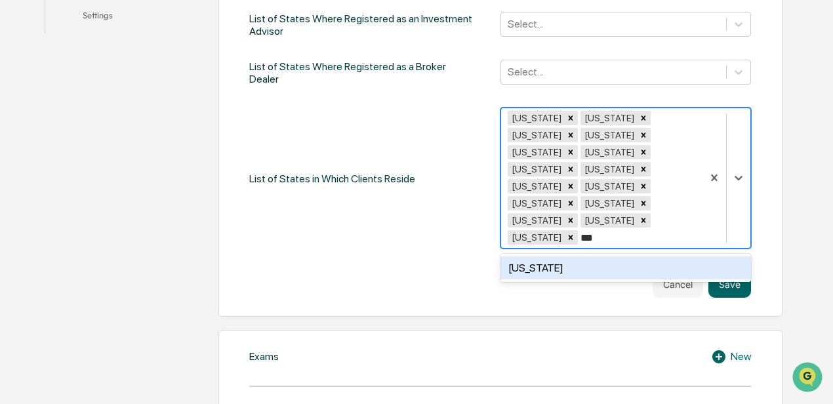
type input "****"
click at [451, 256] on div "[US_STATE]" at bounding box center [625, 267] width 251 height 23
type input "****"
click at [451, 256] on div "[US_STATE]" at bounding box center [625, 267] width 251 height 23
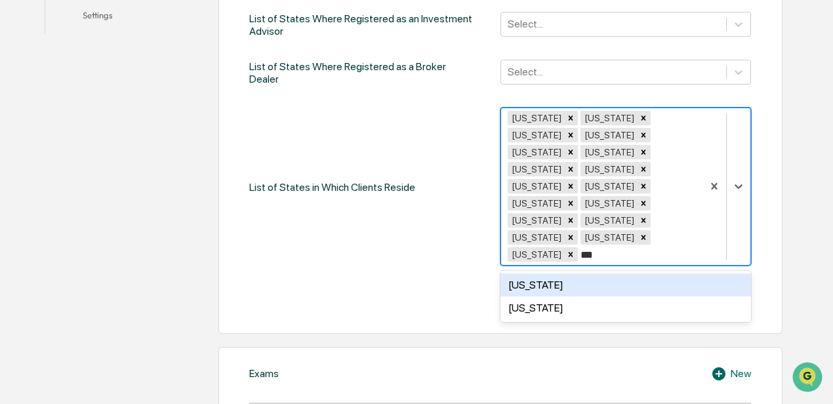
type input "****"
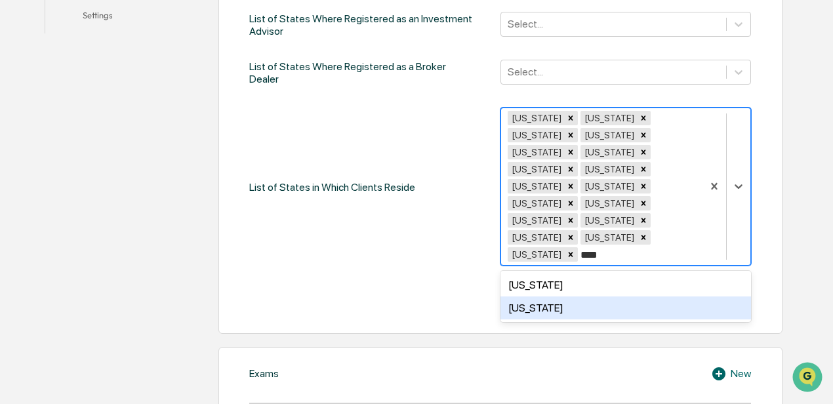
click at [451, 287] on div "[US_STATE]" at bounding box center [625, 307] width 251 height 23
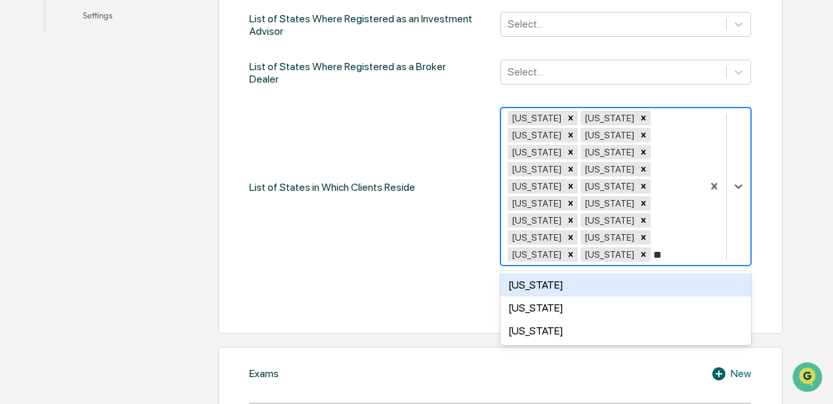
type input "***"
click at [451, 287] on div "[US_STATE]" at bounding box center [625, 307] width 251 height 23
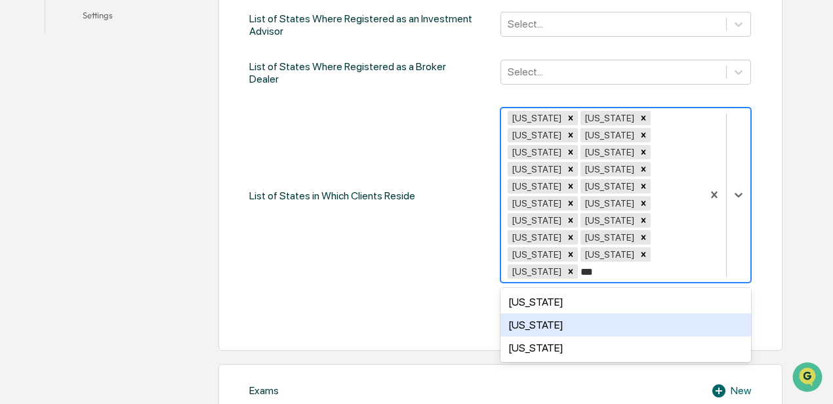
type input "****"
click at [451, 287] on div "[US_STATE]" at bounding box center [625, 324] width 251 height 23
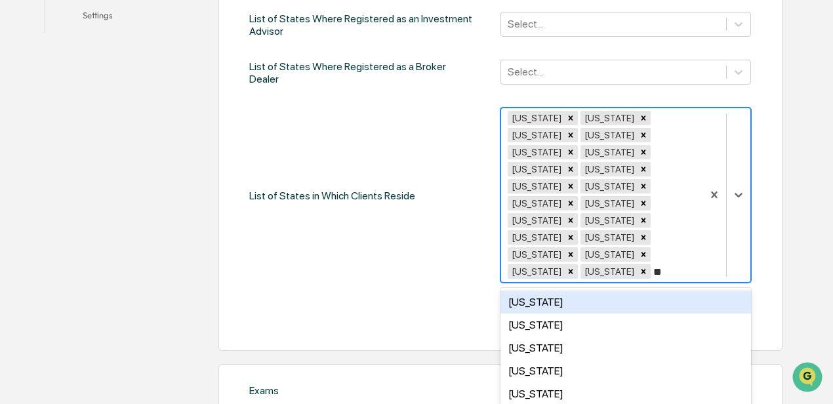
type input "***"
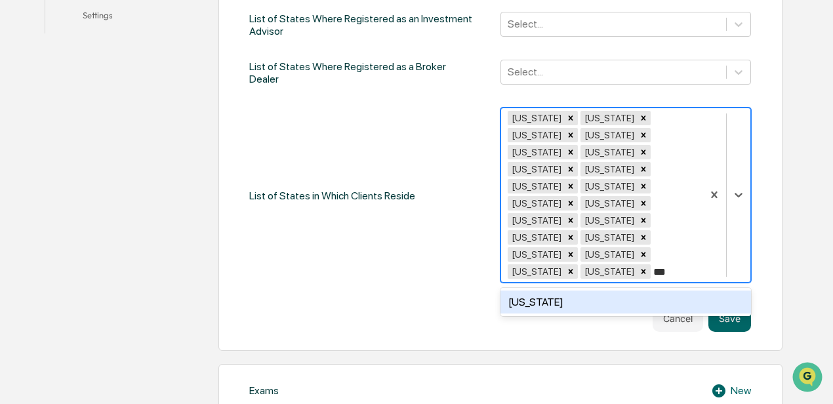
click at [451, 287] on div "[US_STATE]" at bounding box center [625, 302] width 251 height 23
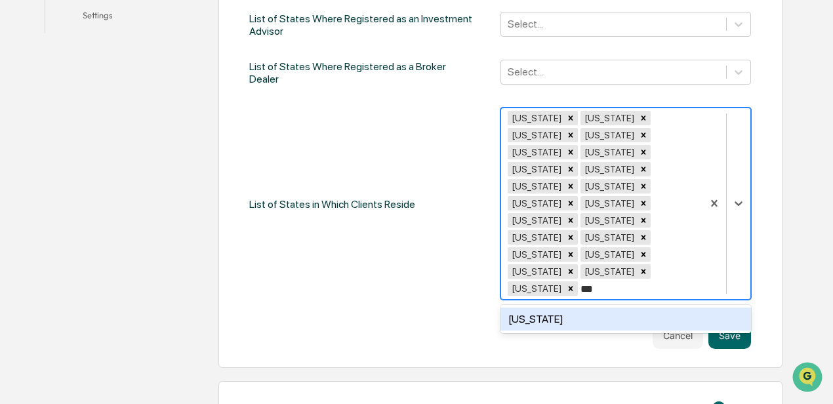
type input "****"
click at [451, 287] on div "[US_STATE]" at bounding box center [625, 319] width 251 height 23
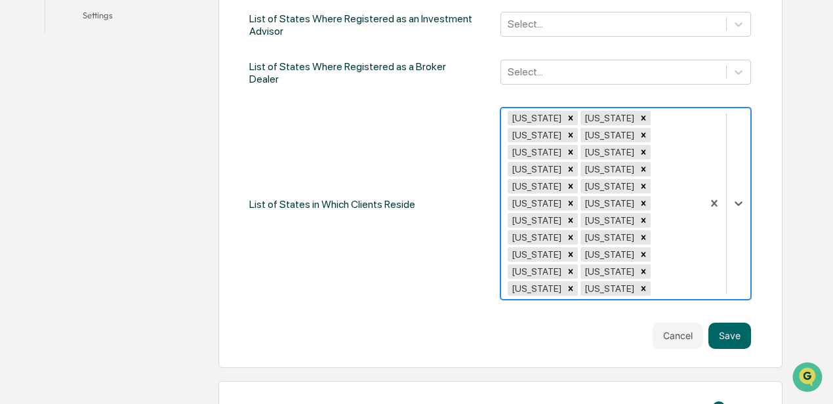
scroll to position [508, 0]
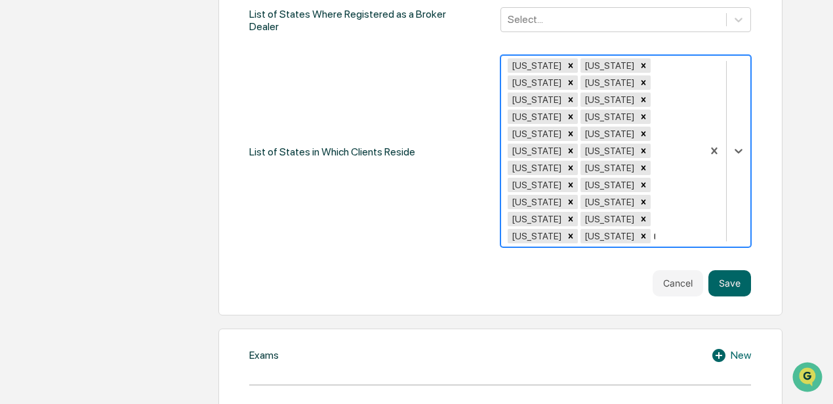
type input "**"
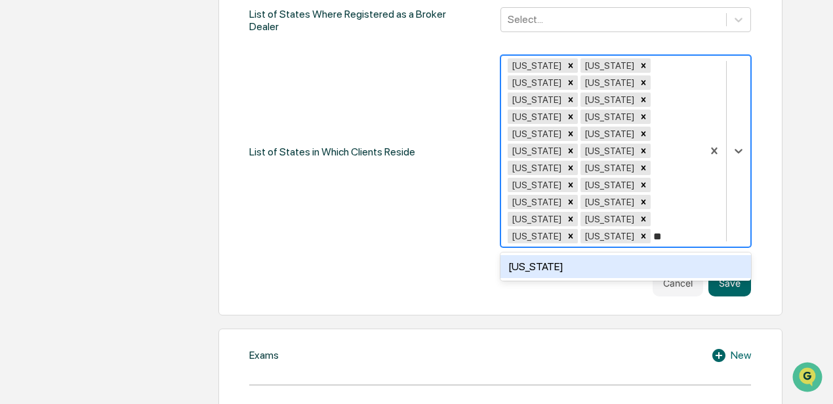
click at [451, 255] on div "[US_STATE]" at bounding box center [625, 266] width 251 height 23
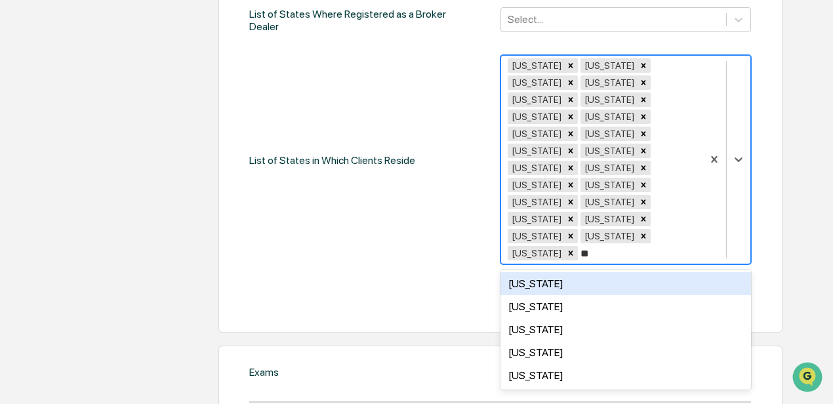
type input "***"
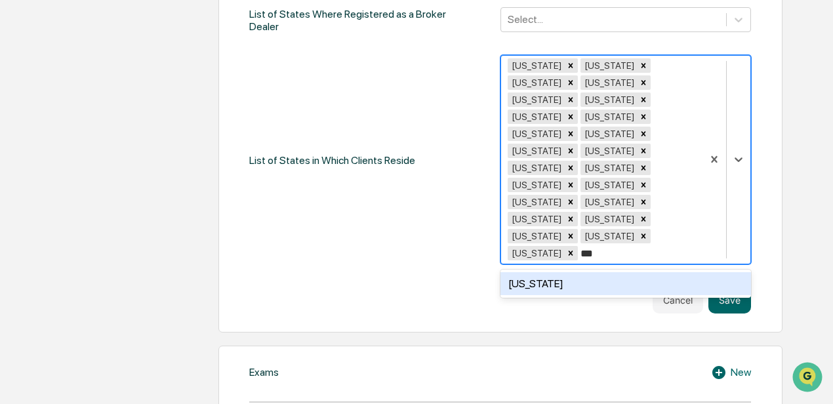
click at [451, 272] on div "[US_STATE]" at bounding box center [625, 283] width 251 height 23
type input "***"
click at [451, 272] on div "[US_STATE]" at bounding box center [625, 283] width 251 height 23
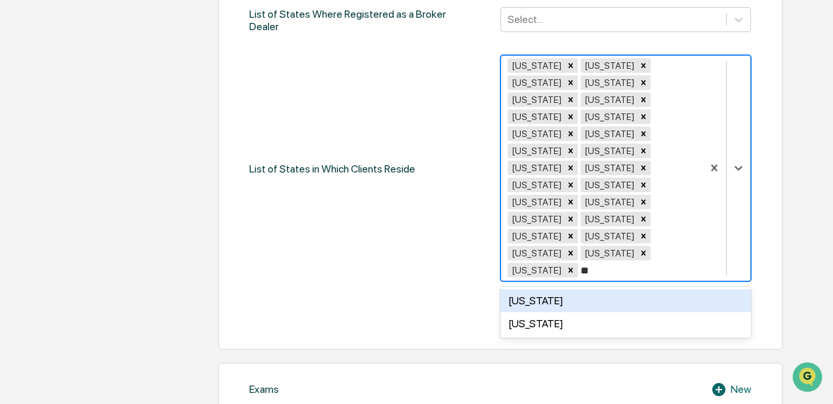
type input "***"
click at [451, 287] on div "[US_STATE]" at bounding box center [625, 300] width 251 height 23
type input "****"
click at [451, 287] on div "[US_STATE]" at bounding box center [625, 300] width 251 height 23
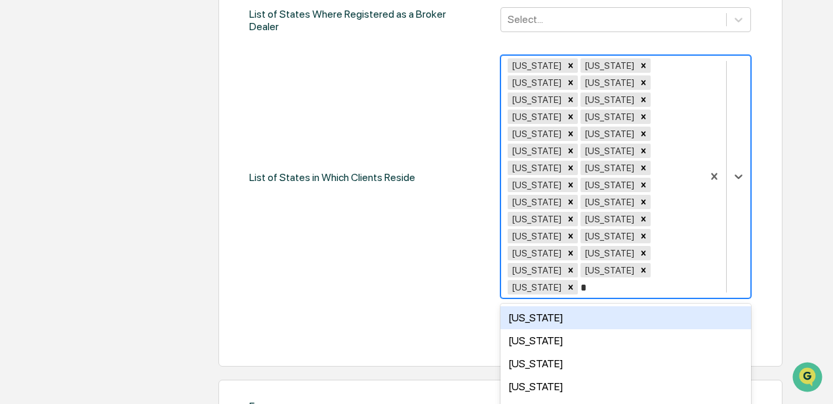
type input "**"
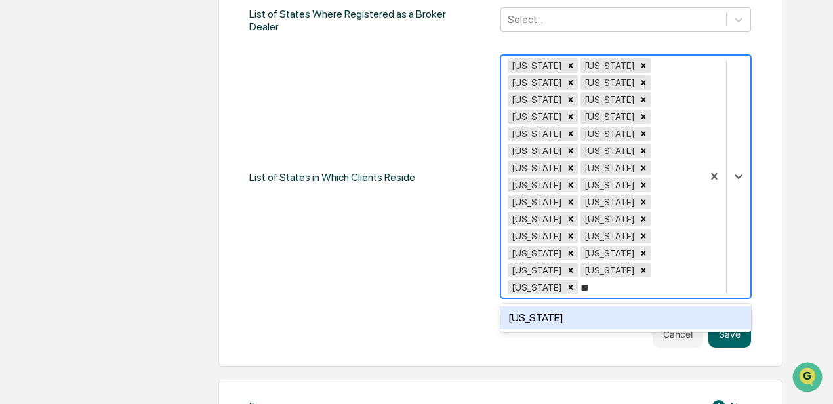
click at [451, 287] on div "[US_STATE]" at bounding box center [625, 317] width 251 height 23
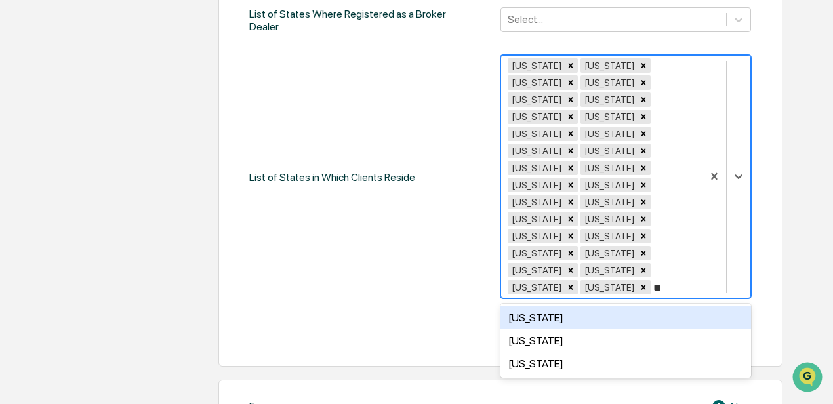
type input "***"
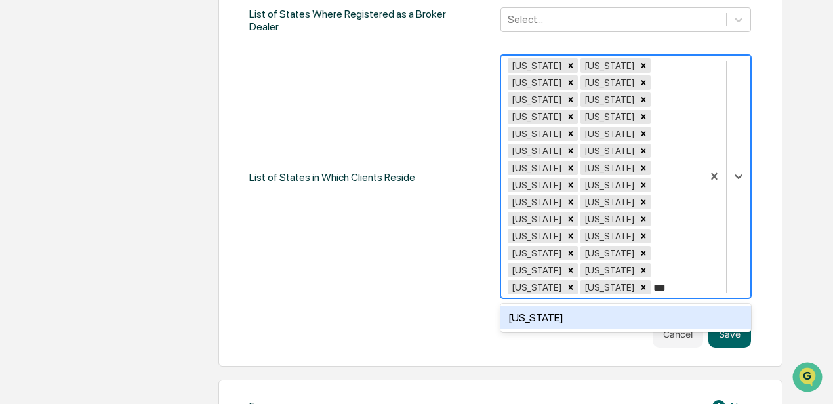
click at [451, 287] on div "[US_STATE]" at bounding box center [625, 317] width 251 height 23
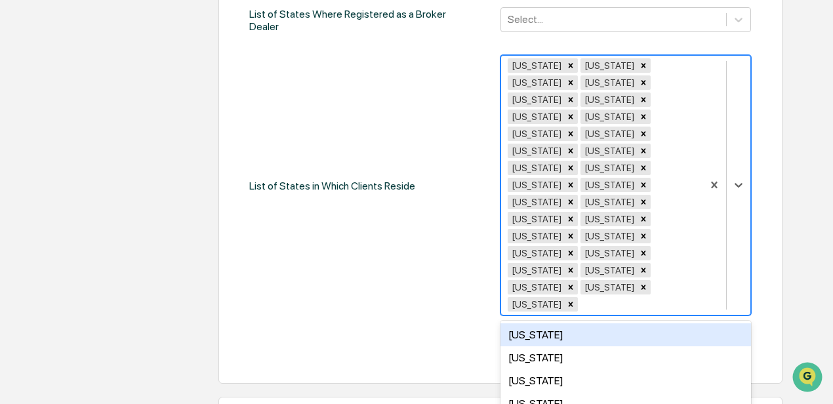
click at [412, 228] on div "List of States in Which Clients Reside option [US_STATE], selected. 21 results …" at bounding box center [500, 186] width 502 height 262
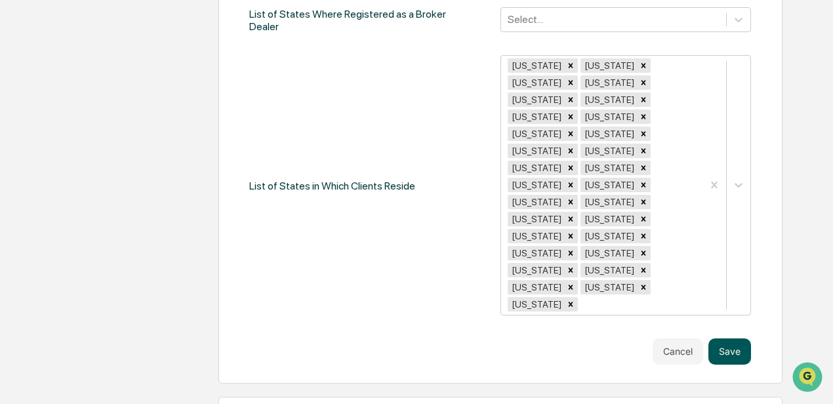
click at [451, 287] on button "Save" at bounding box center [729, 351] width 43 height 26
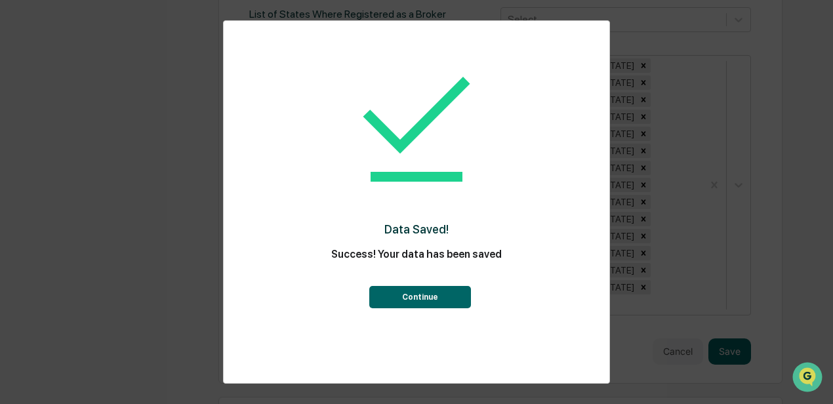
click at [432, 287] on button "Continue" at bounding box center [420, 297] width 102 height 22
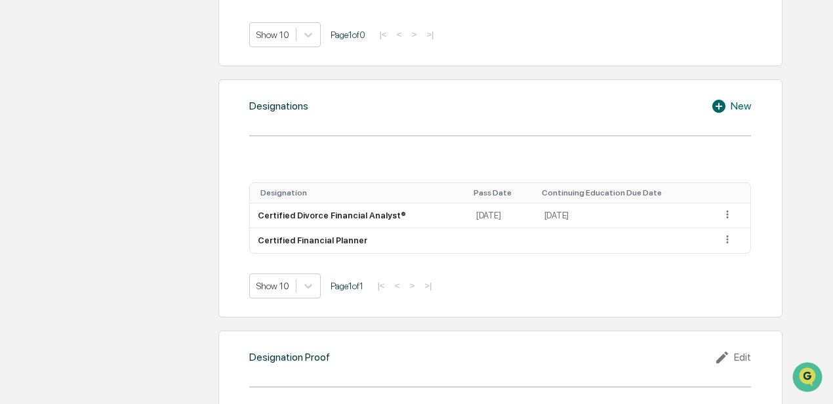
scroll to position [982, 0]
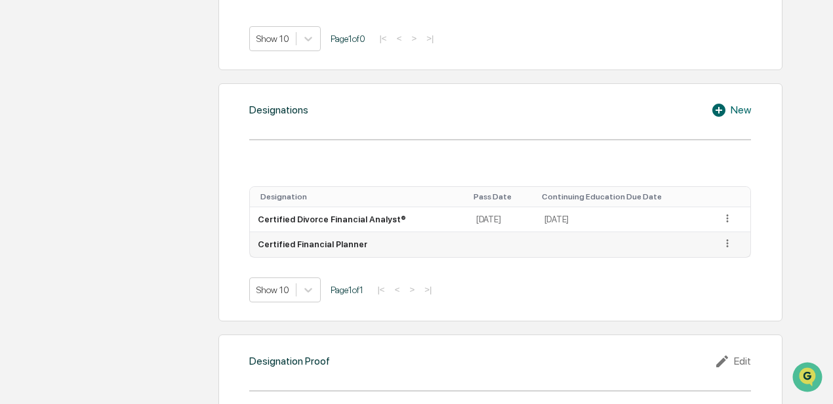
click at [451, 237] on icon at bounding box center [727, 243] width 12 height 12
click at [451, 252] on div "Edit" at bounding box center [712, 262] width 42 height 21
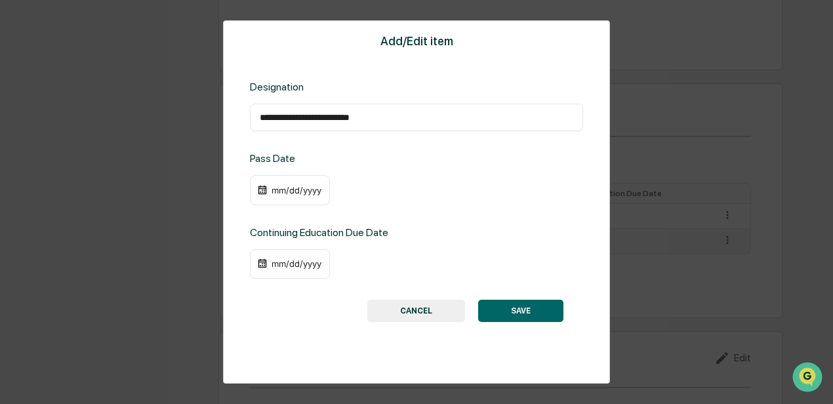
click at [278, 190] on div "mm/dd/yyyy" at bounding box center [296, 190] width 52 height 10
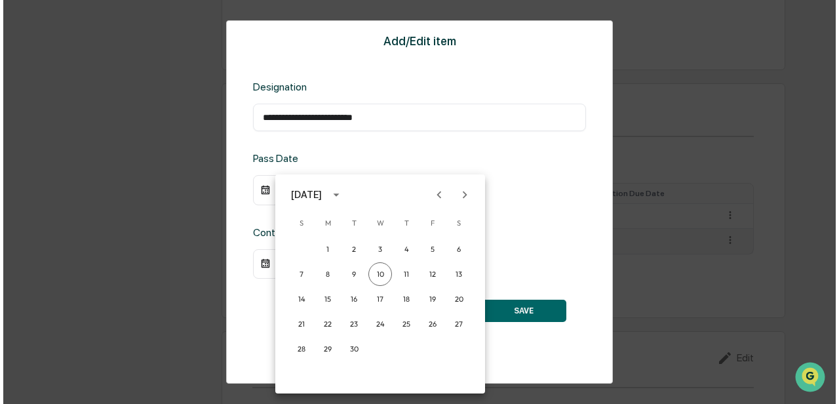
scroll to position [984, 0]
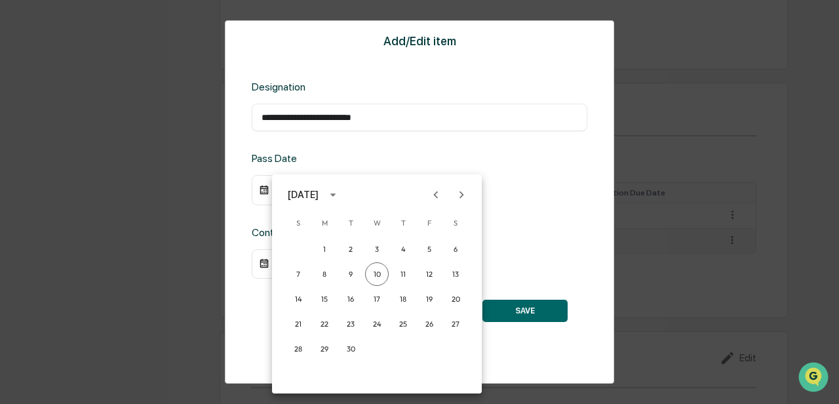
click at [319, 193] on div "[DATE]" at bounding box center [303, 195] width 31 height 14
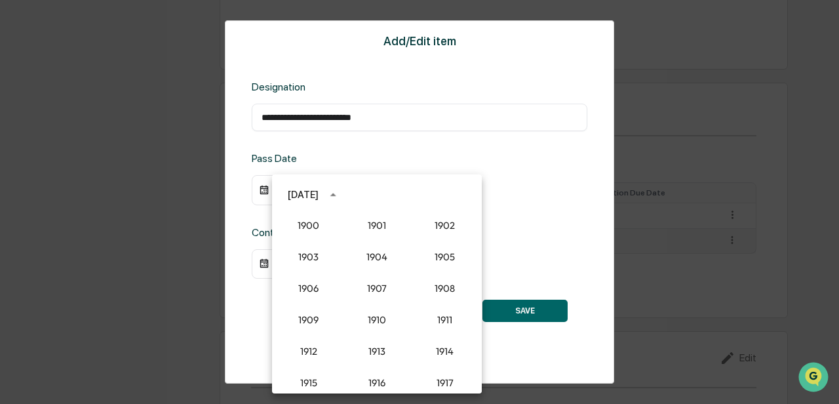
scroll to position [1215, 0]
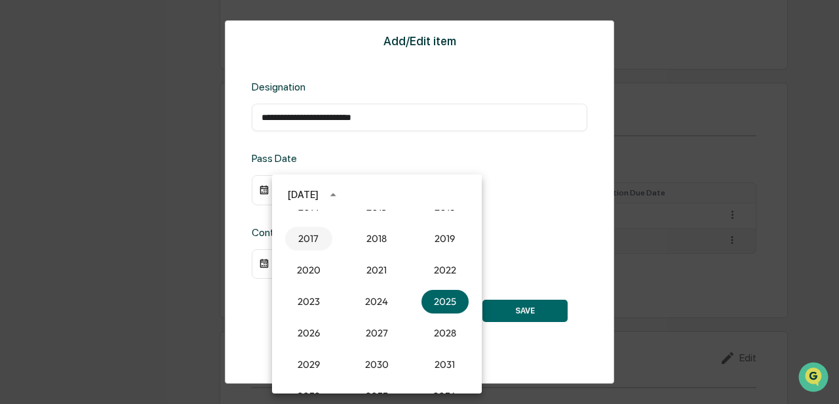
click at [302, 238] on button "2017" at bounding box center [308, 239] width 47 height 24
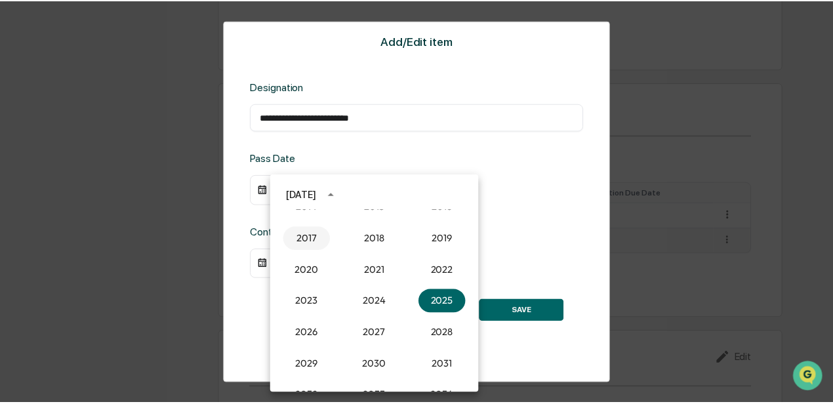
scroll to position [982, 0]
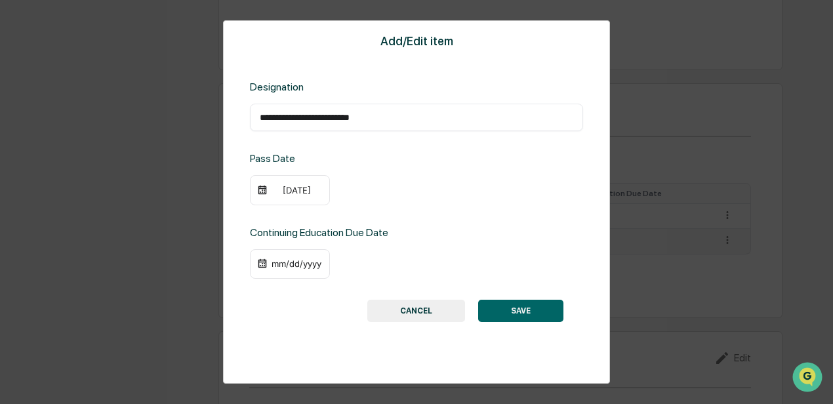
click at [302, 193] on div "[DATE]" at bounding box center [296, 190] width 52 height 10
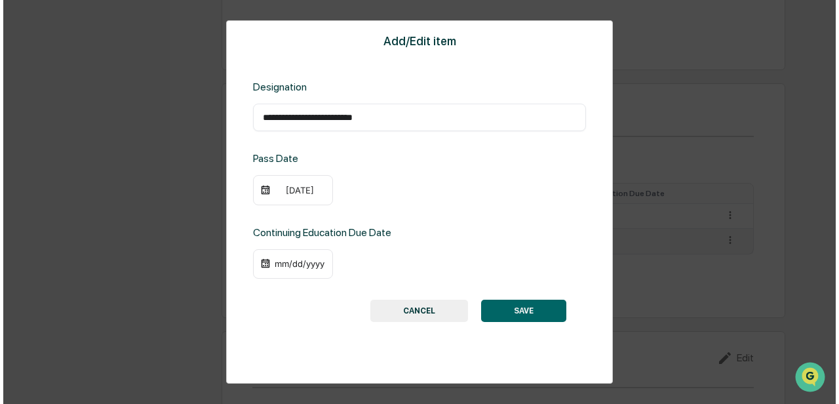
scroll to position [984, 0]
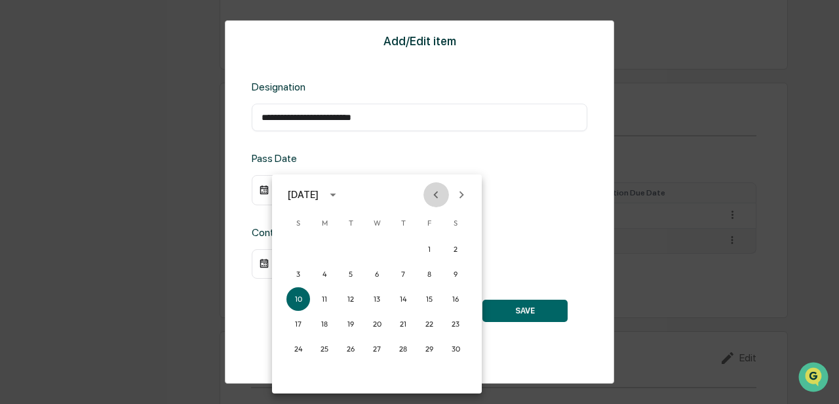
click at [439, 188] on icon "Previous month" at bounding box center [436, 195] width 14 height 14
click at [321, 287] on button "14" at bounding box center [325, 299] width 24 height 24
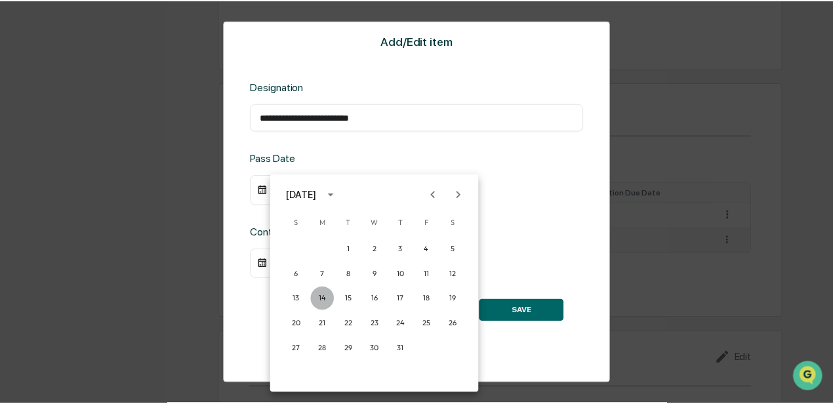
scroll to position [982, 0]
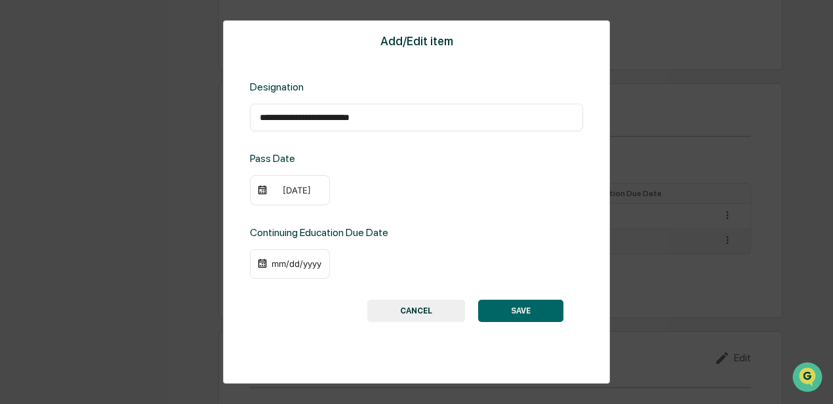
click at [268, 260] on div "mm/dd/yyyy" at bounding box center [290, 264] width 80 height 30
click at [281, 260] on div "mm/dd/yyyy" at bounding box center [296, 263] width 52 height 10
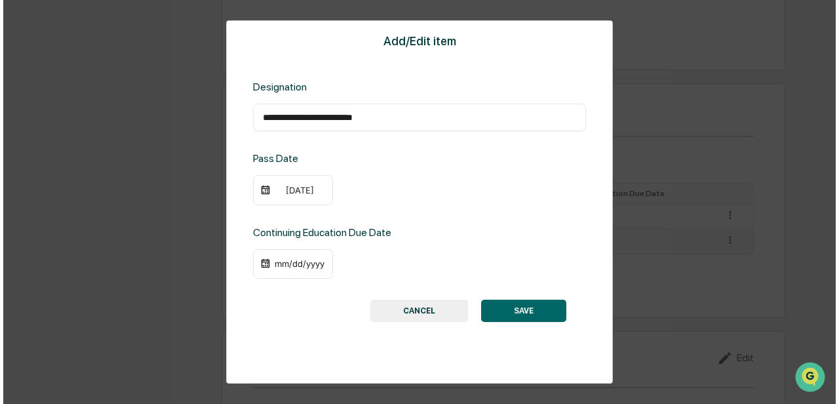
scroll to position [984, 0]
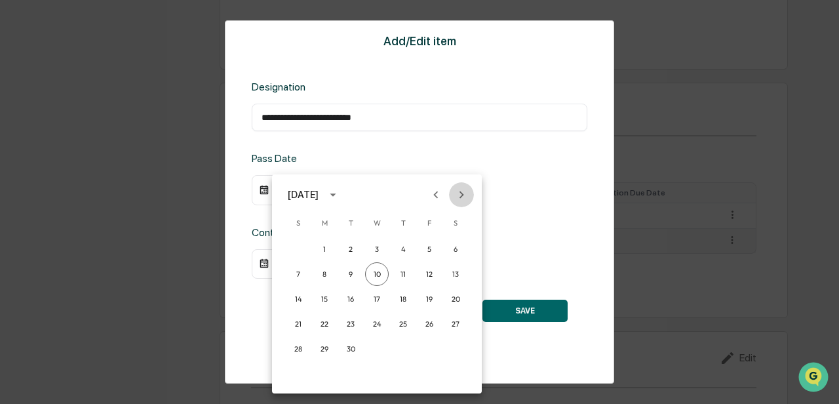
click at [451, 197] on icon "Next month" at bounding box center [461, 195] width 14 height 14
click at [301, 287] on button "30" at bounding box center [299, 374] width 24 height 24
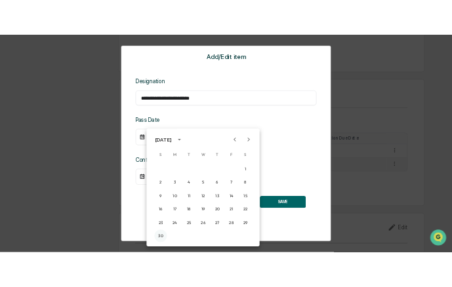
scroll to position [982, 0]
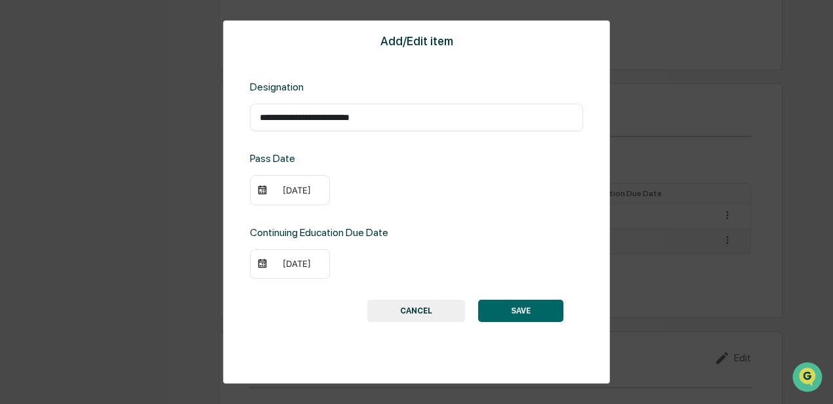
click at [451, 287] on button "SAVE" at bounding box center [520, 311] width 85 height 22
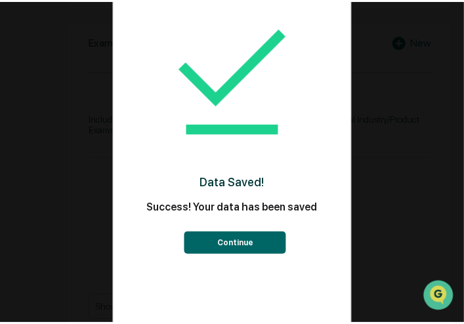
scroll to position [0, 0]
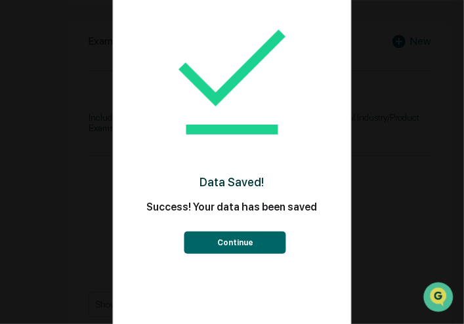
click at [233, 241] on button "Continue" at bounding box center [235, 242] width 102 height 22
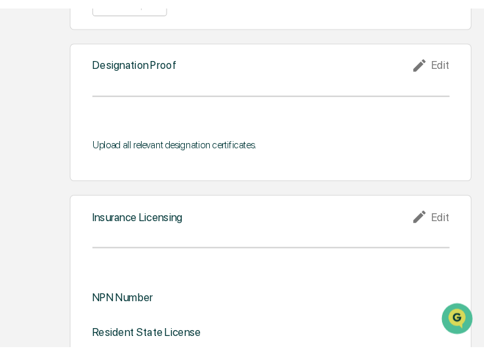
scroll to position [1637, 0]
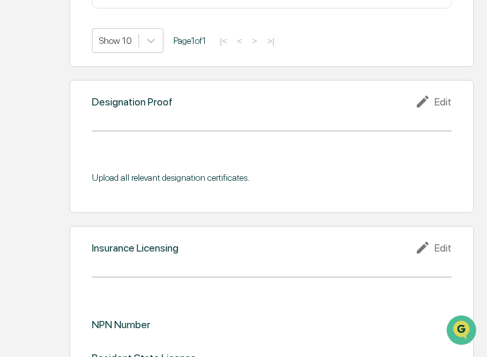
scroll to position [1388, 0]
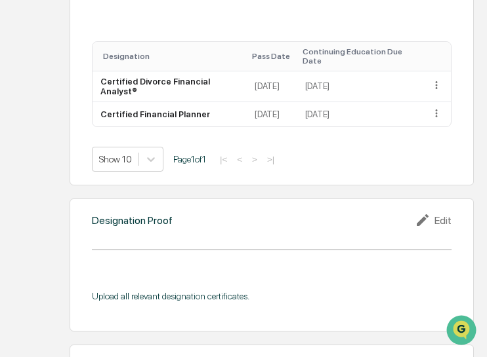
click at [439, 212] on div "Edit" at bounding box center [432, 220] width 37 height 16
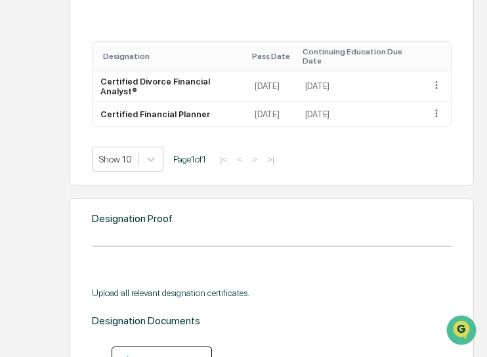
click at [184, 287] on div "Upload Document" at bounding box center [161, 360] width 81 height 12
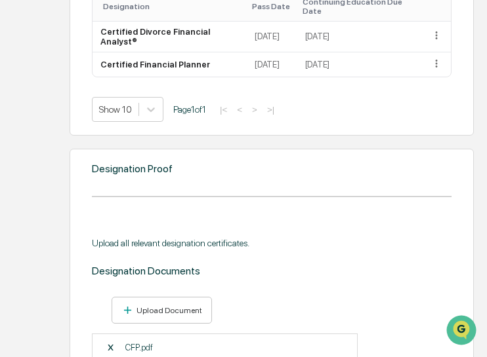
scroll to position [1519, 0]
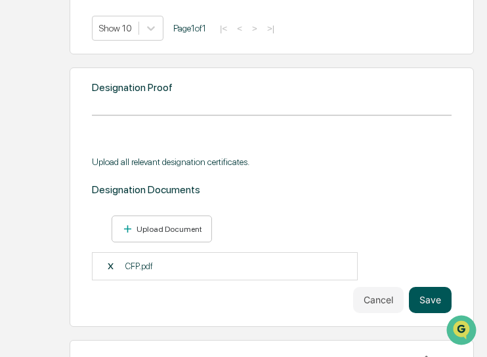
click at [430, 287] on button "Save" at bounding box center [430, 300] width 43 height 26
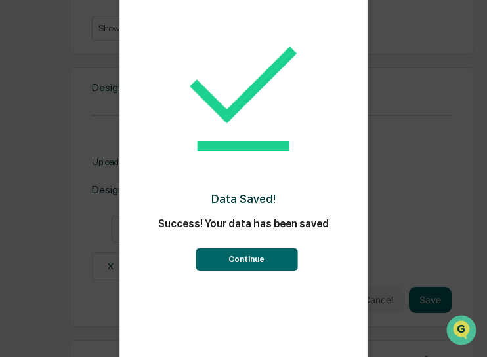
click at [285, 268] on button "Continue" at bounding box center [246, 260] width 102 height 22
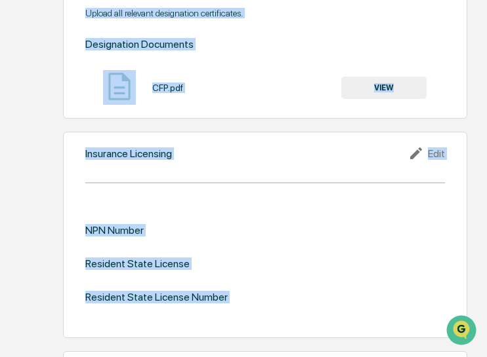
drag, startPoint x: 498, startPoint y: 363, endPoint x: 442, endPoint y: 291, distance: 92.1
click at [434, 287] on div "NPN Number Resident State License Resident State License Number" at bounding box center [264, 265] width 359 height 120
drag, startPoint x: 467, startPoint y: 300, endPoint x: 473, endPoint y: 304, distance: 6.8
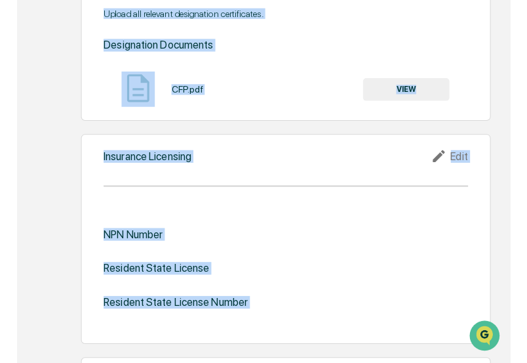
scroll to position [1615, 3]
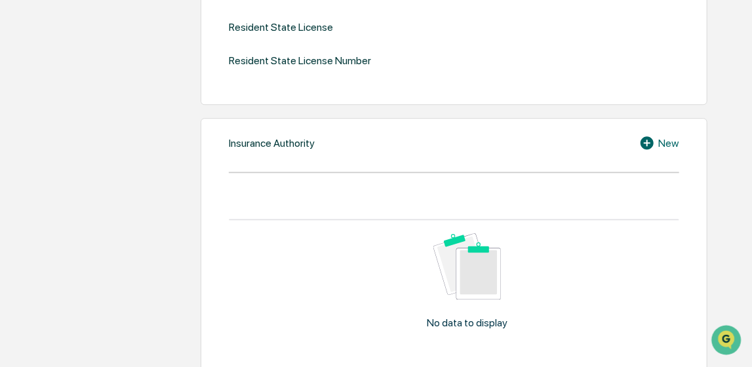
drag, startPoint x: 53, startPoint y: 273, endPoint x: 71, endPoint y: 271, distance: 18.5
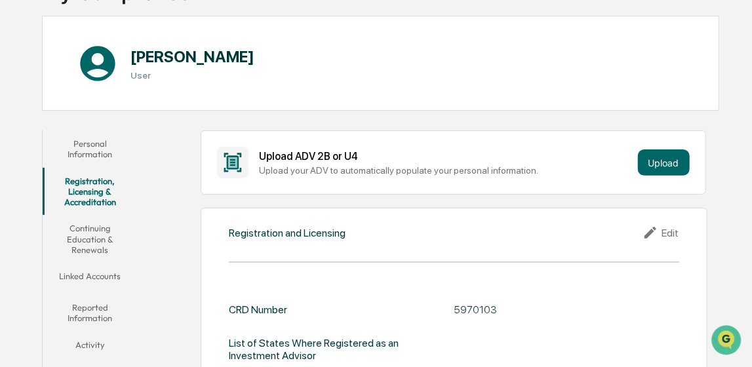
scroll to position [100, 0]
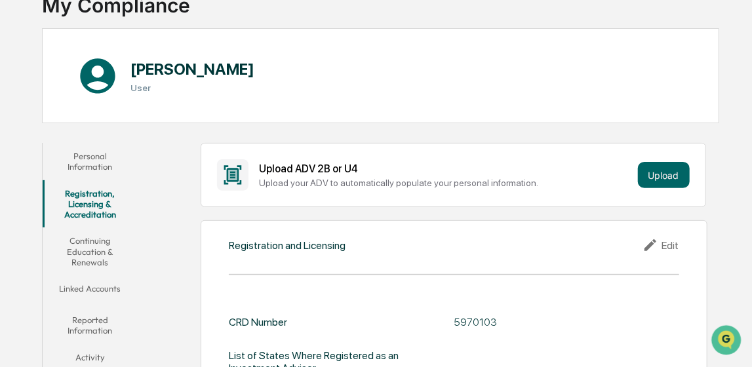
click at [94, 254] on button "Continuing Education & Renewals" at bounding box center [90, 252] width 94 height 48
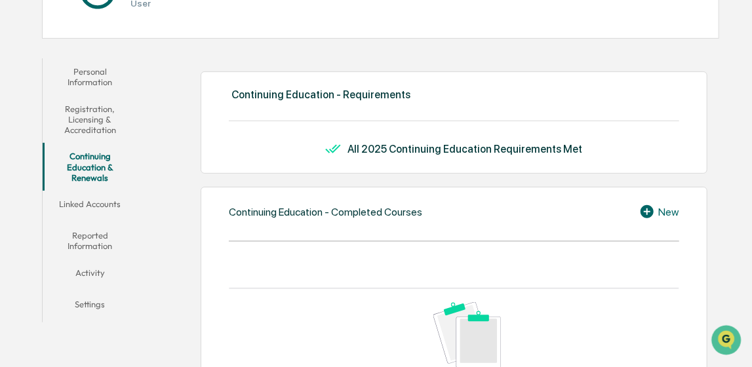
scroll to position [165, 0]
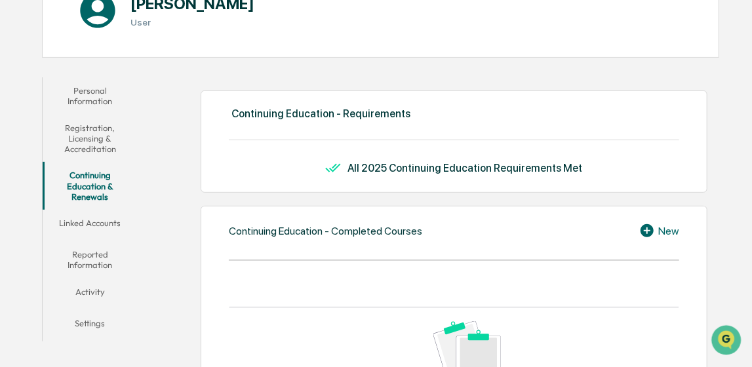
click at [451, 231] on div "New" at bounding box center [659, 231] width 40 height 16
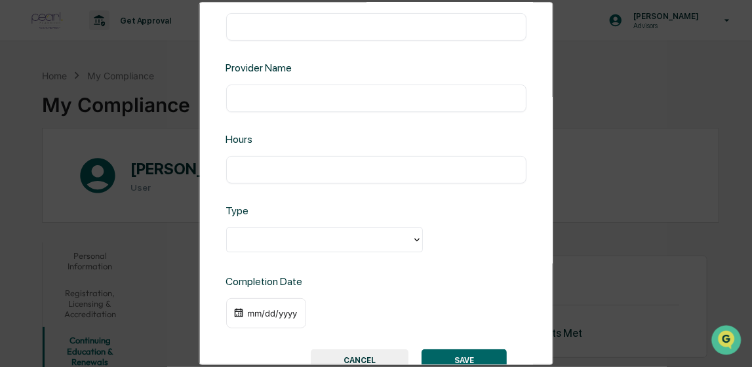
scroll to position [111, 0]
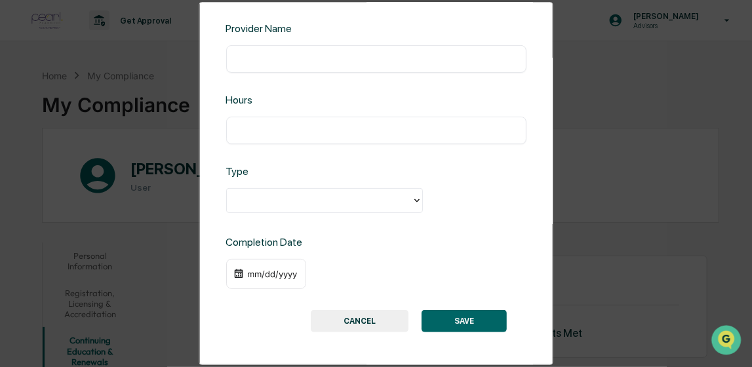
click at [365, 287] on button "CANCEL" at bounding box center [360, 321] width 98 height 22
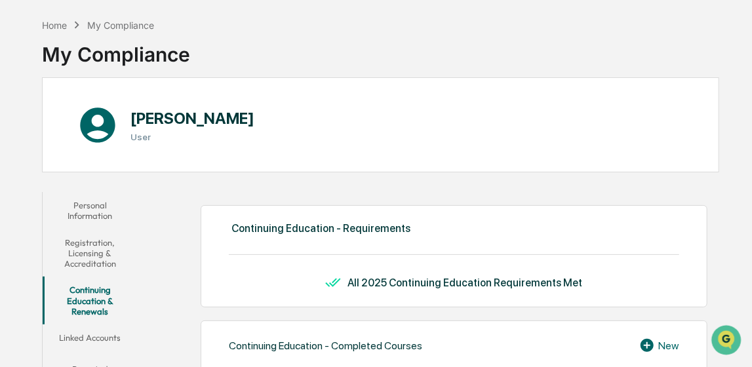
scroll to position [131, 0]
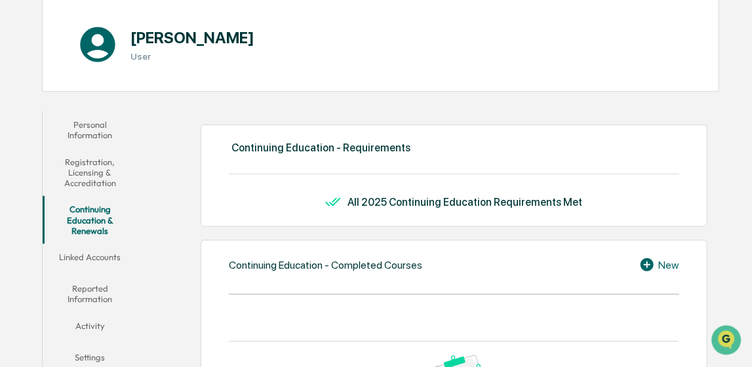
click at [94, 171] on button "Registration, Licensing & Accreditation" at bounding box center [90, 173] width 94 height 48
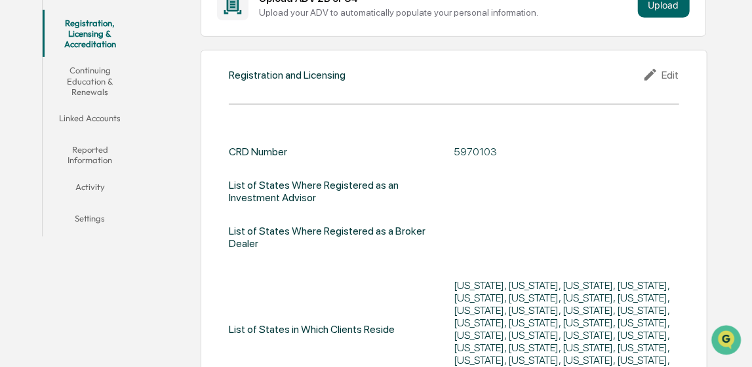
scroll to position [262, 0]
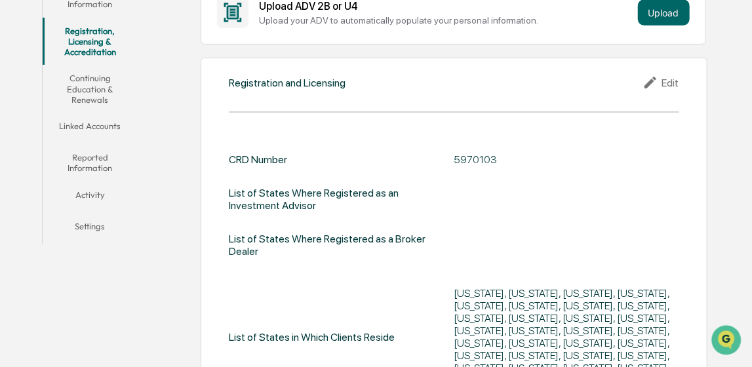
click at [92, 94] on button "Continuing Education & Renewals" at bounding box center [90, 89] width 94 height 48
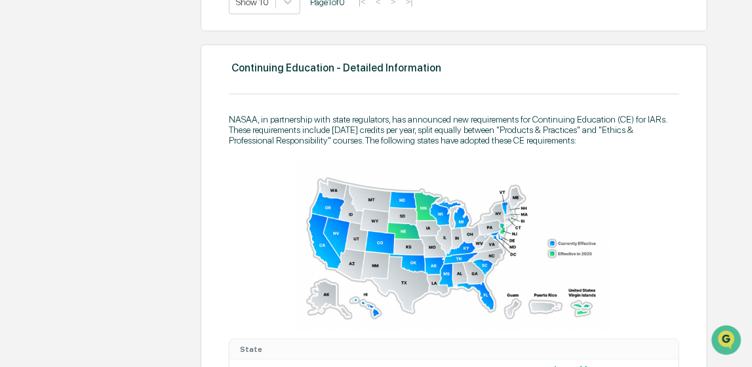
scroll to position [590, 0]
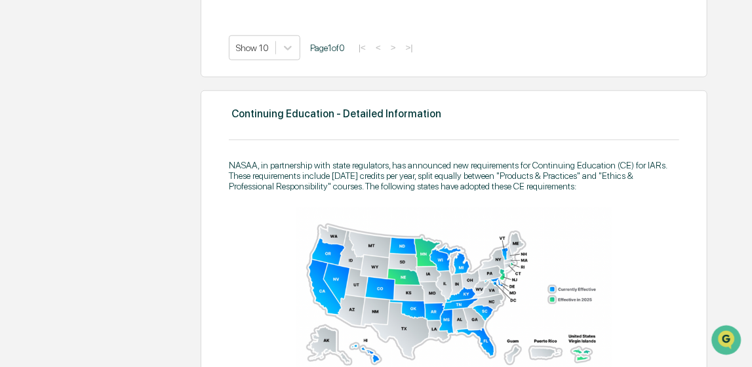
click at [451, 265] on img at bounding box center [453, 292] width 315 height 169
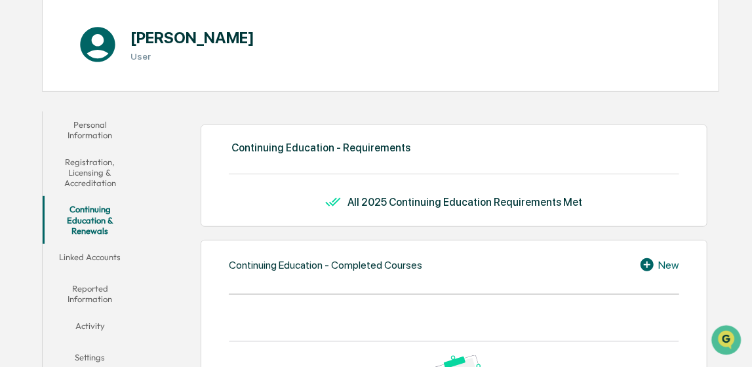
scroll to position [0, 0]
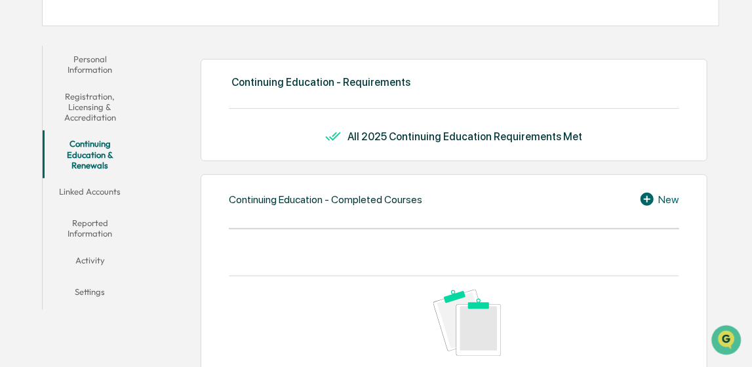
click at [81, 187] on button "Linked Accounts" at bounding box center [90, 193] width 94 height 31
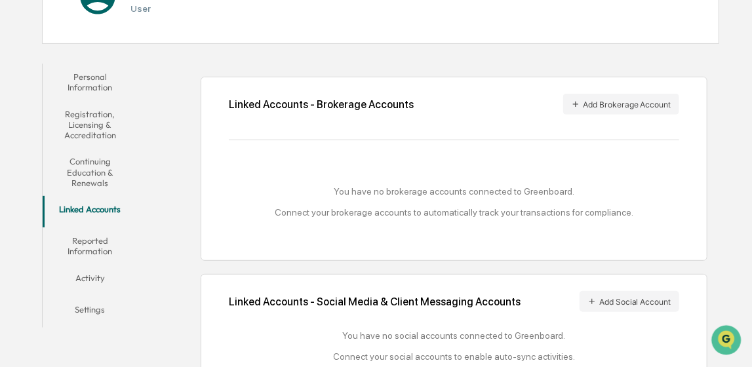
scroll to position [197, 0]
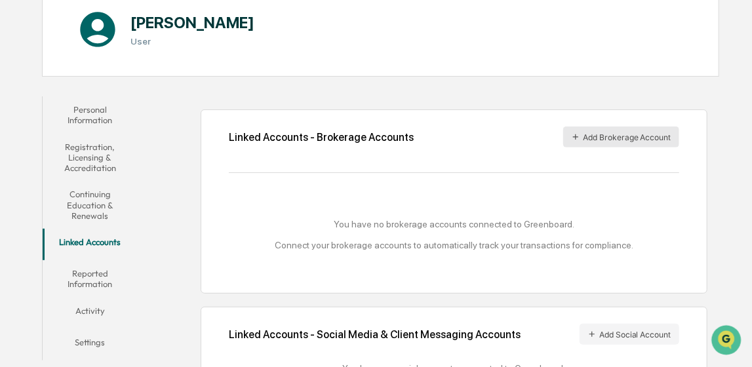
click at [451, 136] on button "Add Brokerage Account" at bounding box center [621, 137] width 116 height 21
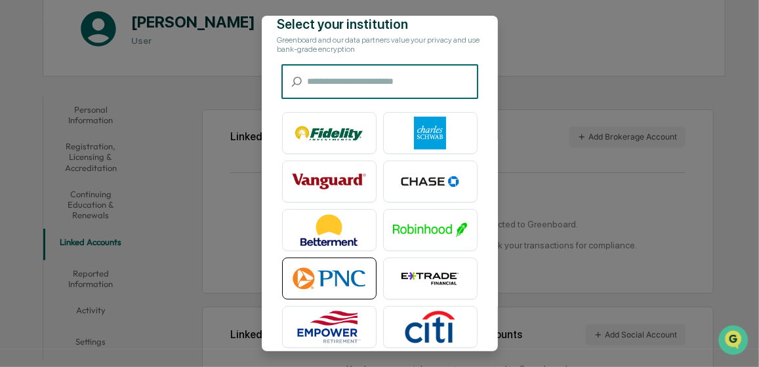
scroll to position [0, 0]
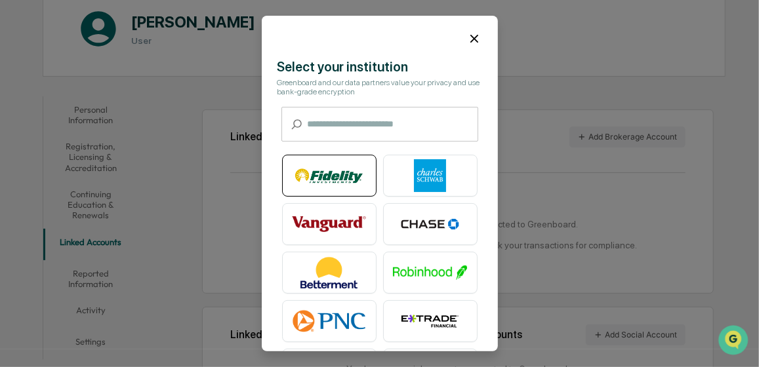
click at [313, 179] on img at bounding box center [329, 175] width 75 height 33
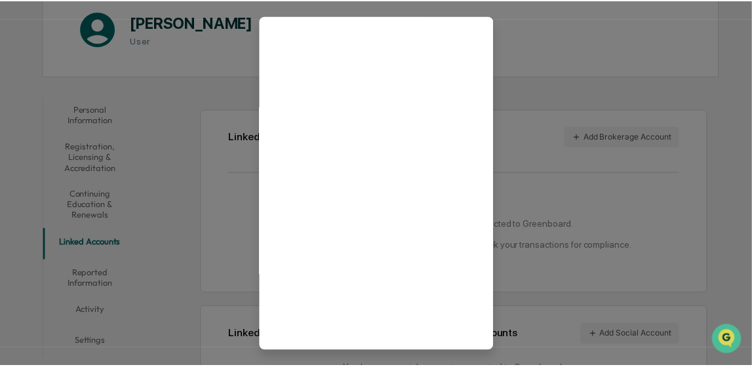
scroll to position [146, 0]
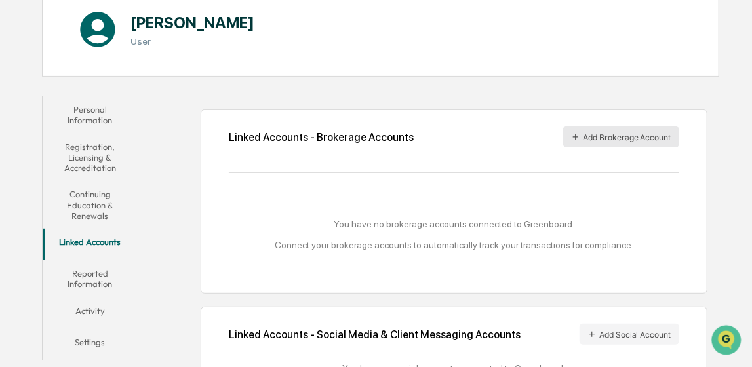
click at [451, 133] on button "Add Brokerage Account" at bounding box center [621, 137] width 116 height 21
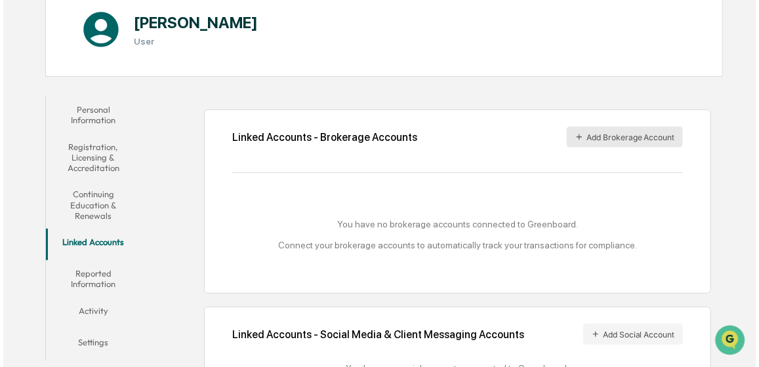
scroll to position [147, 0]
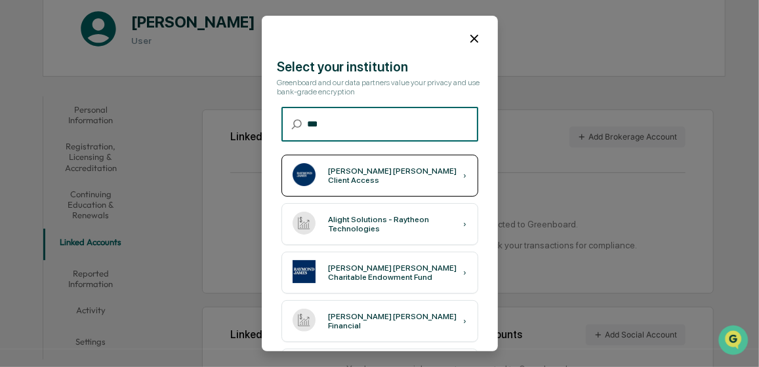
type input "***"
click at [397, 167] on div "[PERSON_NAME] [PERSON_NAME] Client Access ›" at bounding box center [379, 176] width 197 height 42
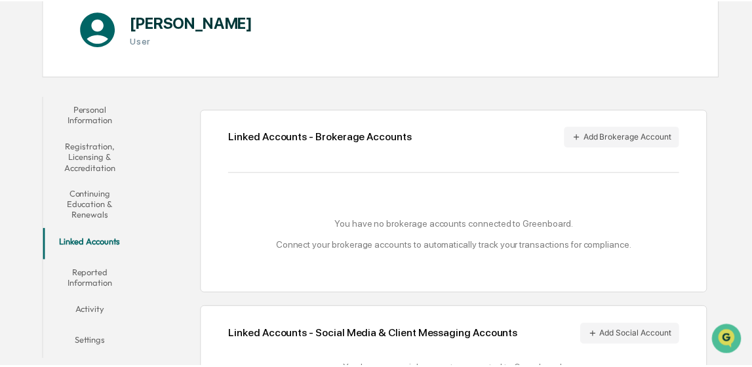
scroll to position [146, 0]
